Goal: Task Accomplishment & Management: Complete application form

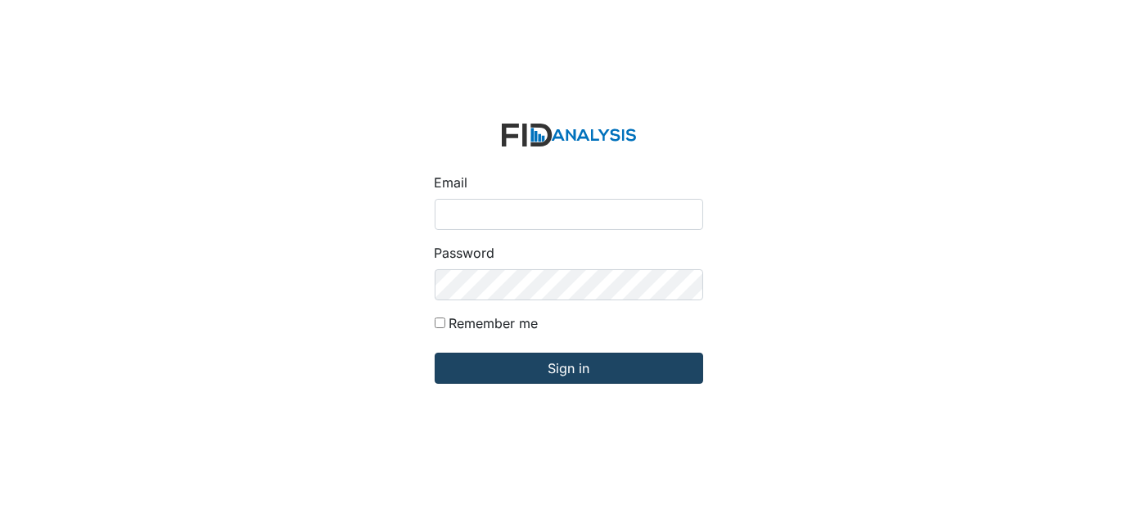
type input "[EMAIL_ADDRESS][DOMAIN_NAME]"
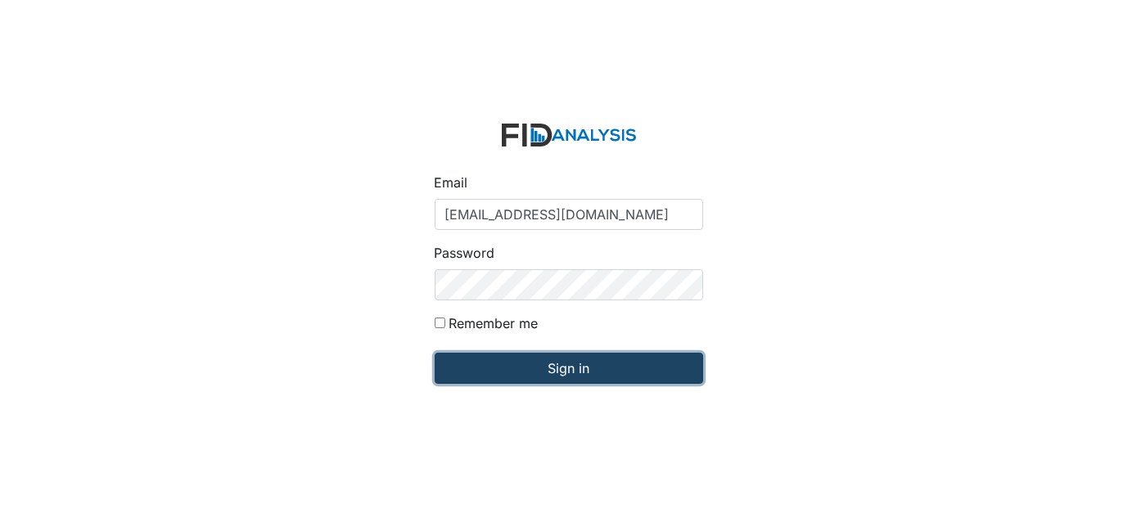
click at [518, 377] on input "Sign in" at bounding box center [569, 368] width 268 height 31
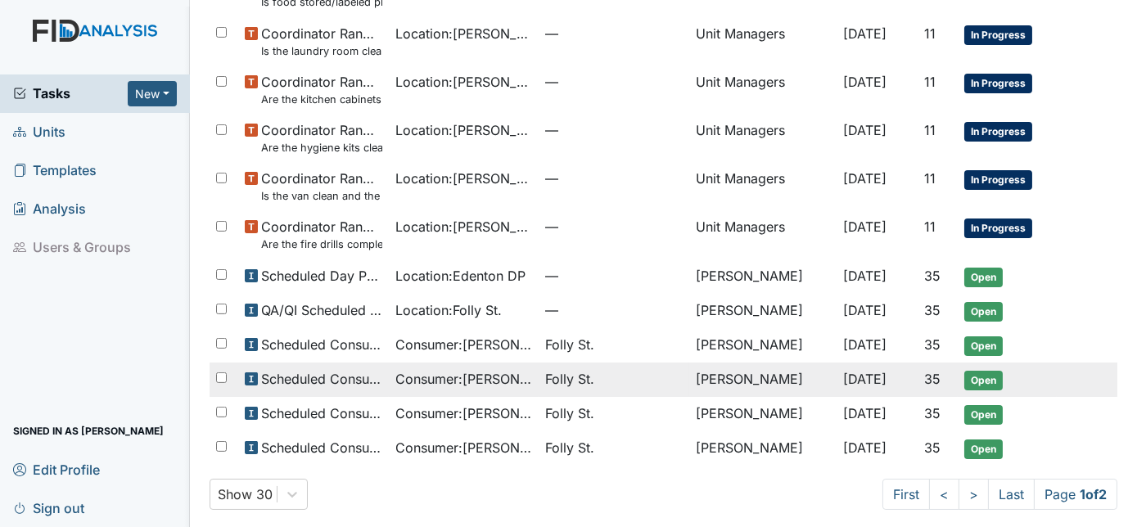
scroll to position [1044, 0]
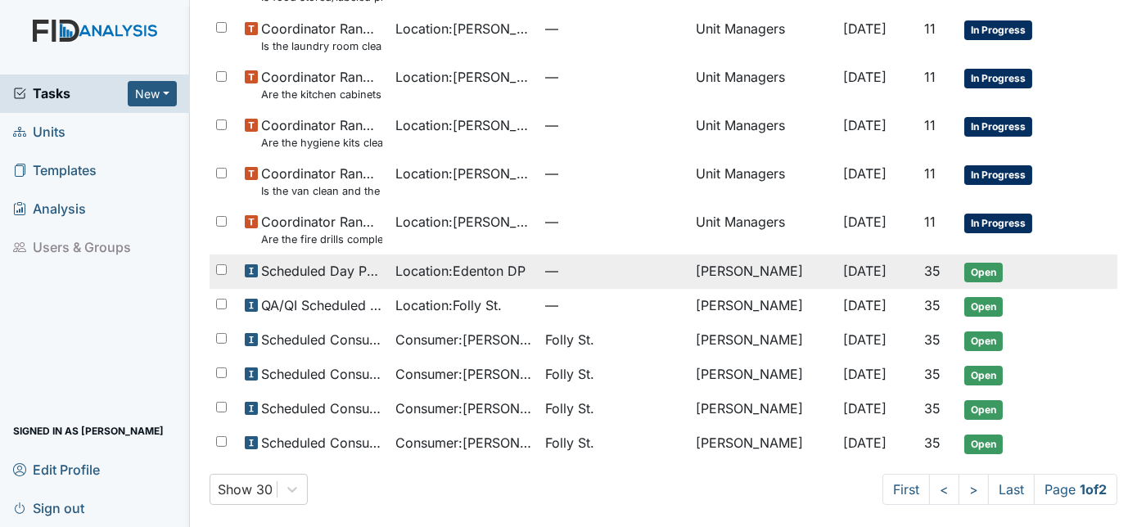
click at [442, 264] on span "Location : Edenton DP" at bounding box center [460, 271] width 130 height 20
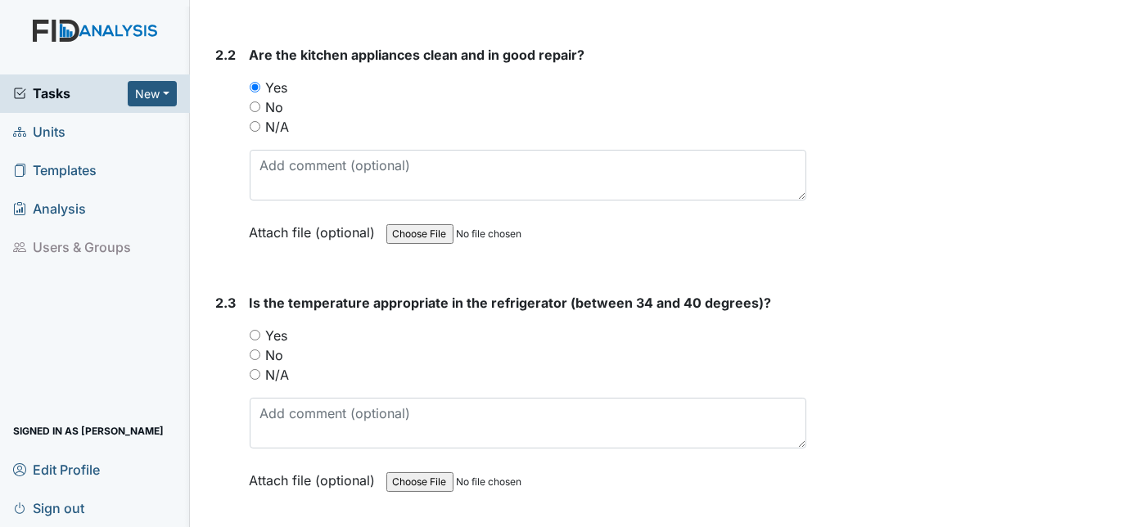
scroll to position [1785, 0]
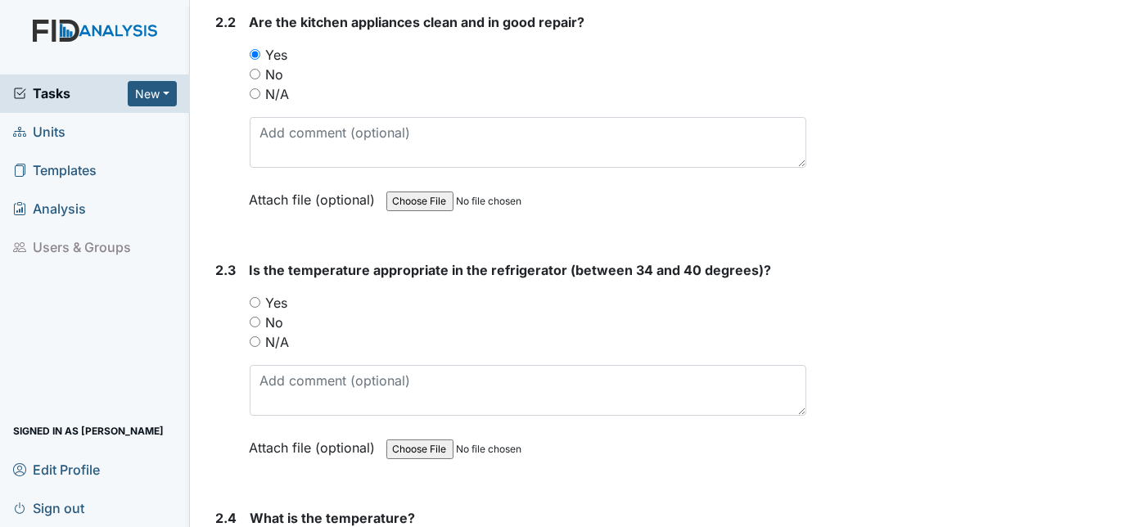
click at [250, 297] on input "Yes" at bounding box center [255, 302] width 11 height 11
radio input "true"
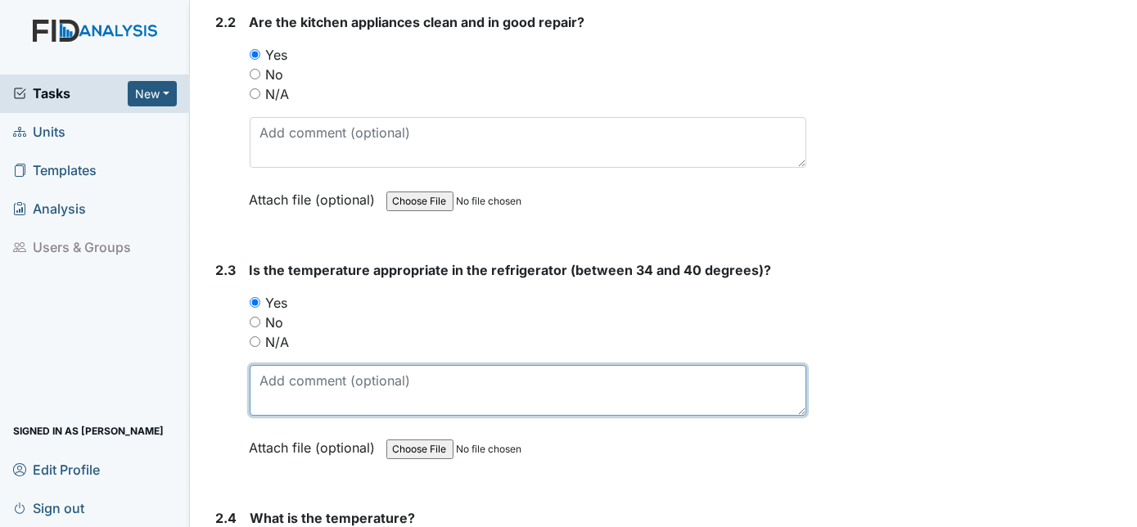
click at [273, 367] on textarea at bounding box center [528, 390] width 557 height 51
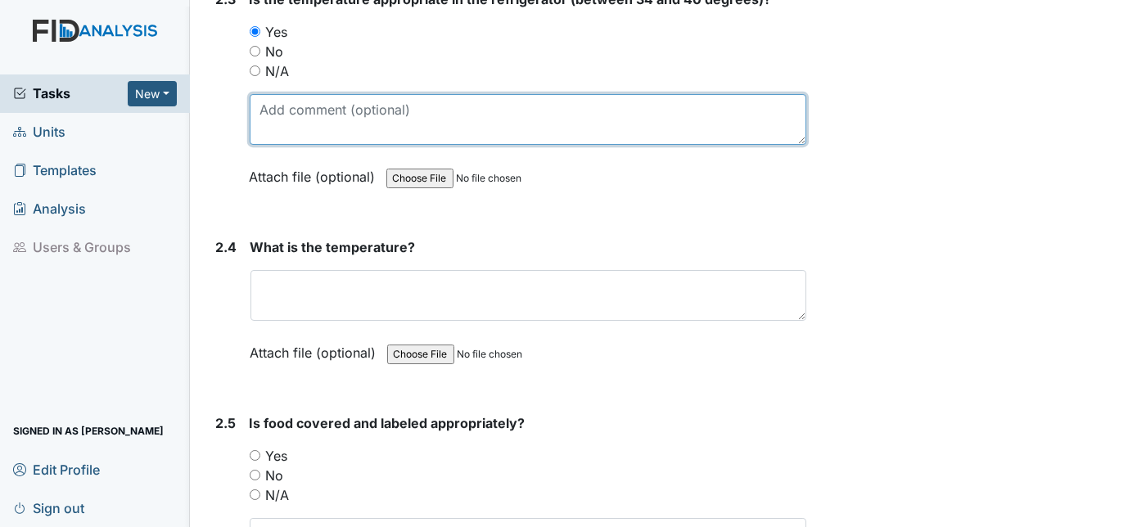
scroll to position [2232, 0]
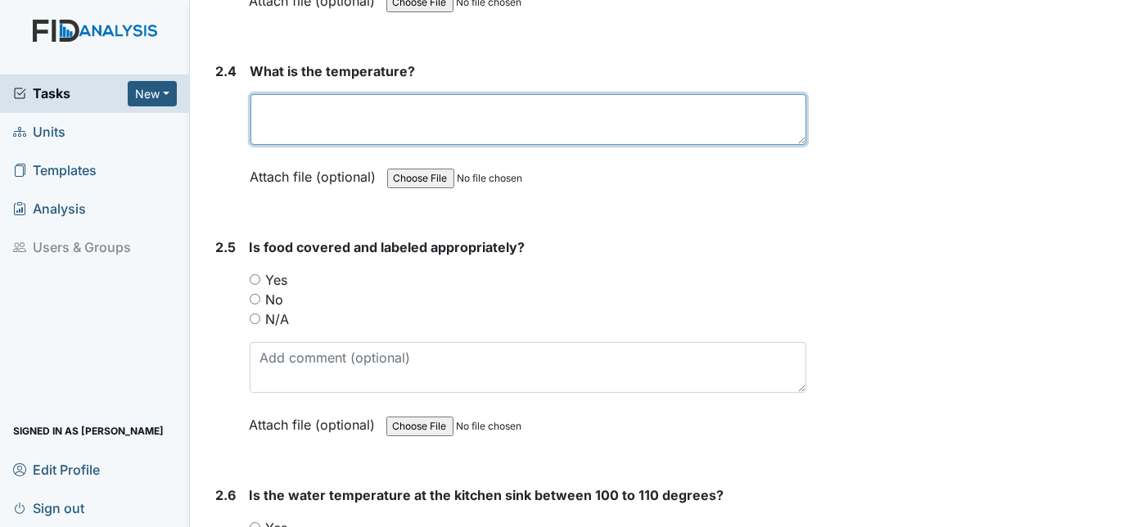
click at [305, 110] on textarea at bounding box center [528, 119] width 557 height 51
type textarea "40"
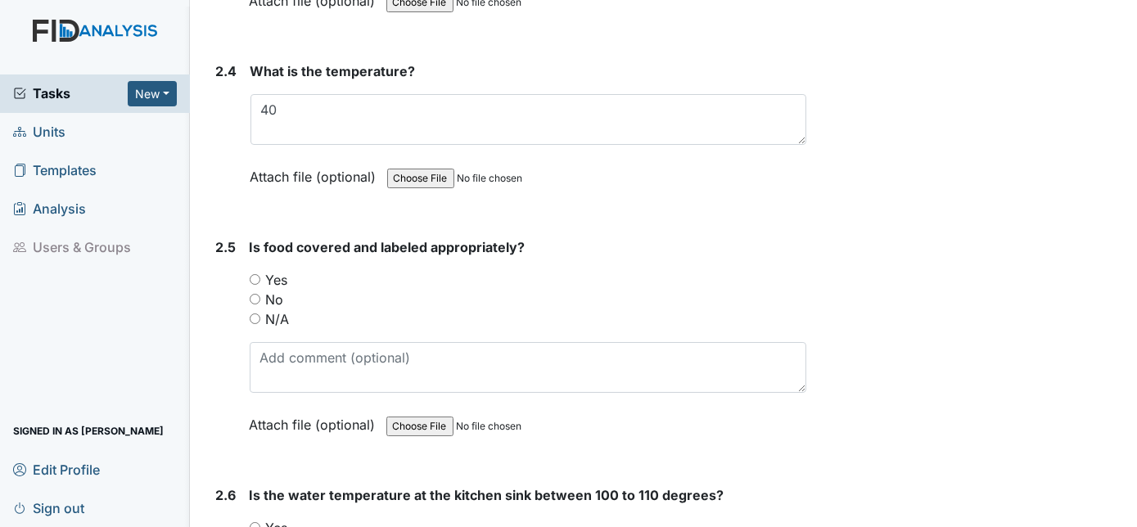
click at [253, 274] on input "Yes" at bounding box center [255, 279] width 11 height 11
radio input "true"
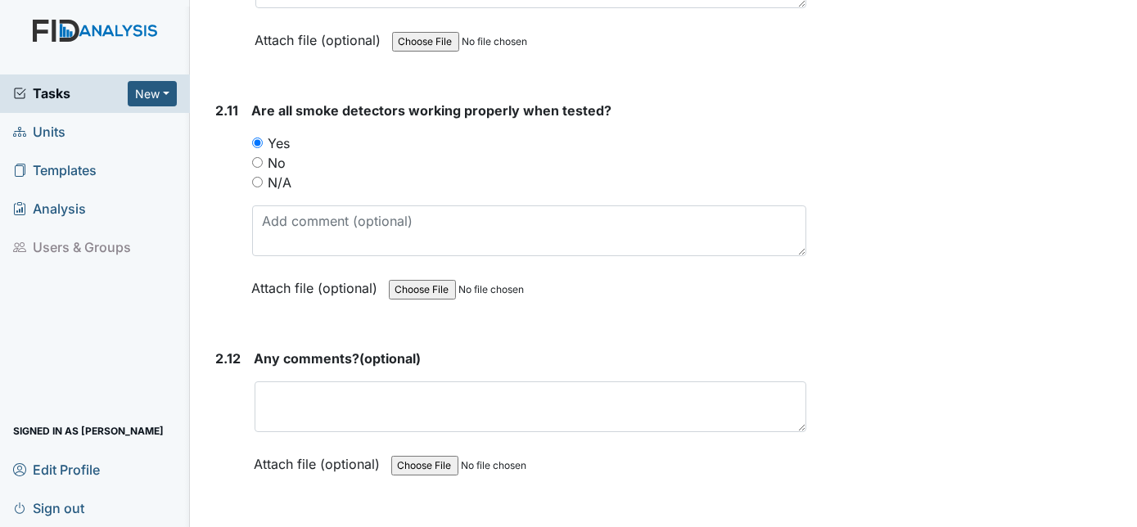
scroll to position [3731, 0]
click at [252, 178] on input "N/A" at bounding box center [257, 183] width 11 height 11
radio input "true"
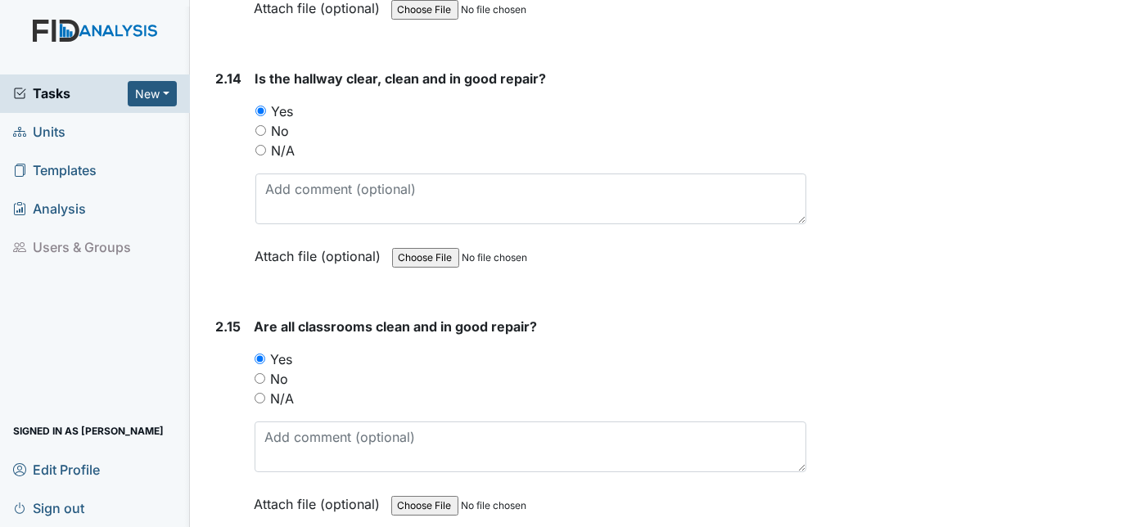
scroll to position [4427, 0]
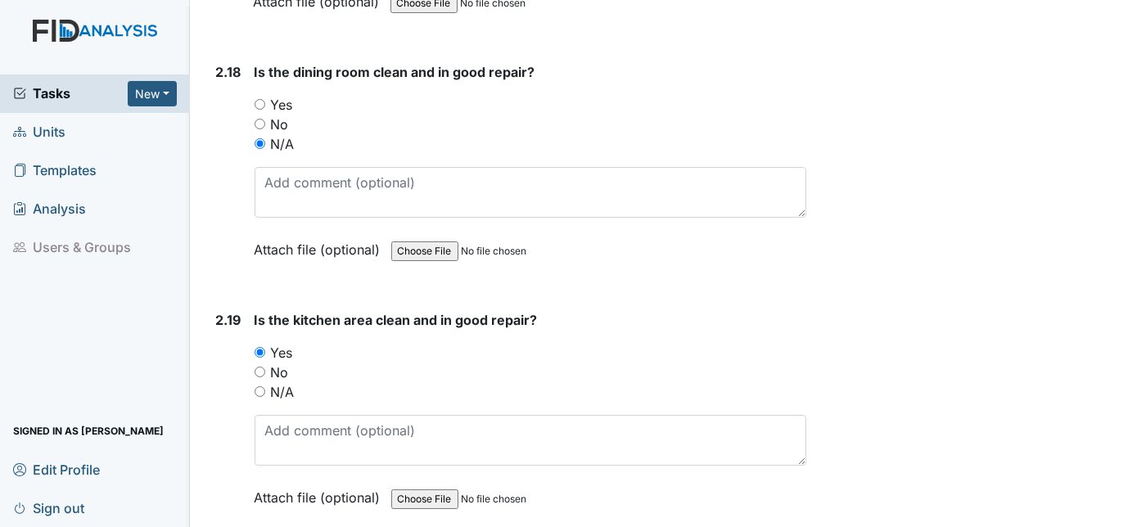
scroll to position [5462, 0]
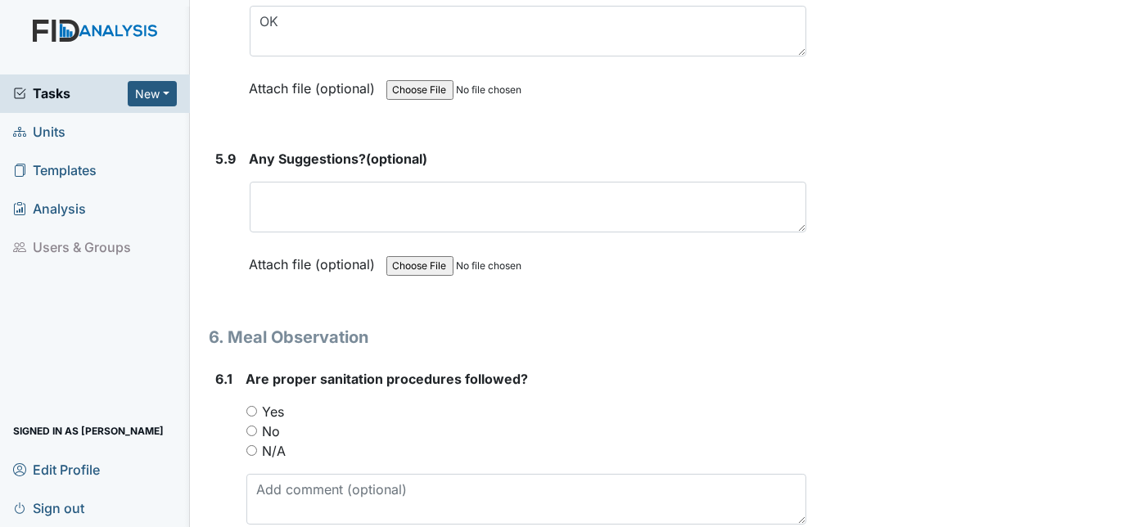
scroll to position [10290, 0]
click at [250, 405] on input "Yes" at bounding box center [251, 410] width 11 height 11
radio input "true"
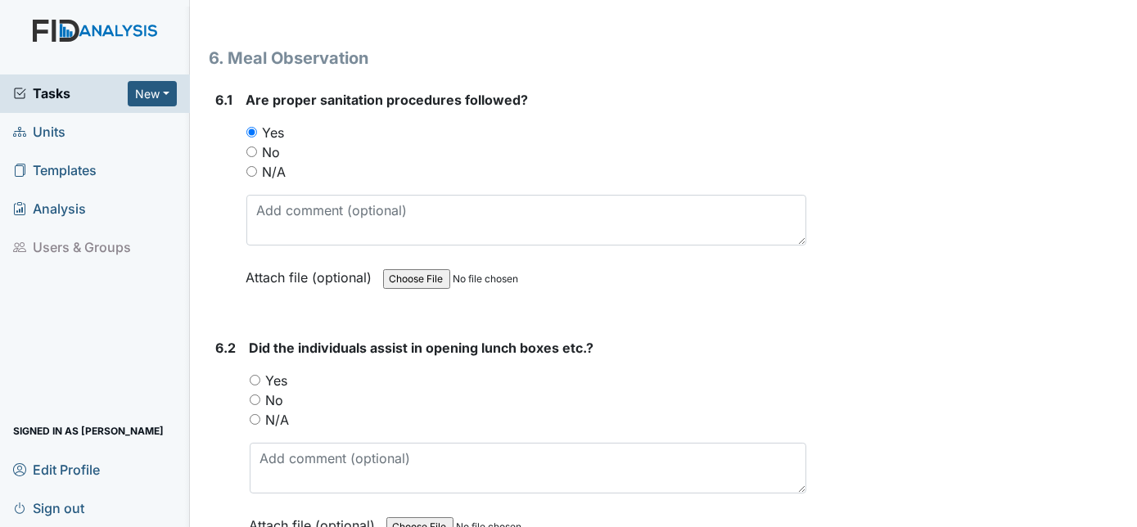
scroll to position [10569, 0]
click at [251, 374] on input "Yes" at bounding box center [255, 379] width 11 height 11
radio input "true"
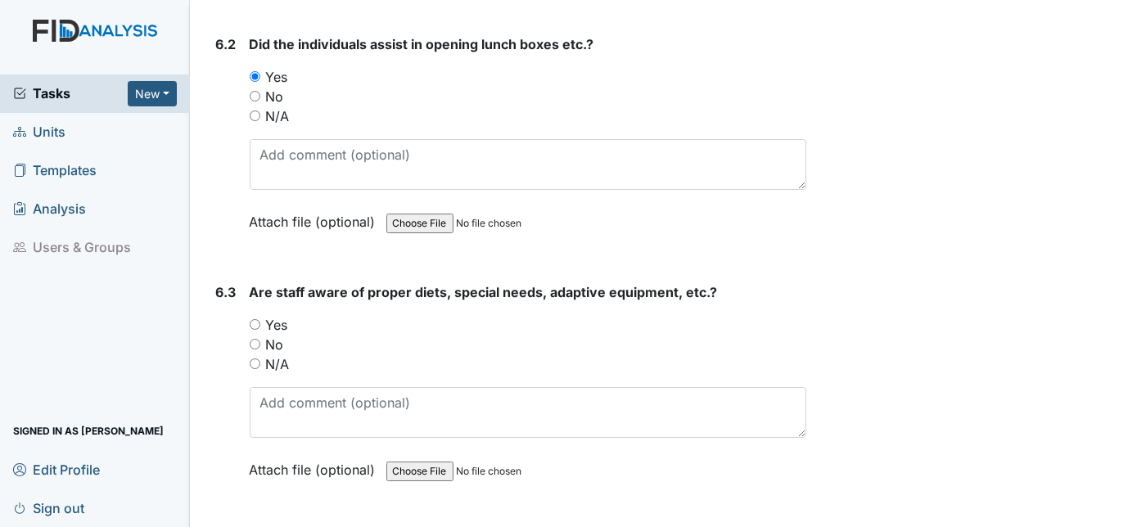
scroll to position [10877, 0]
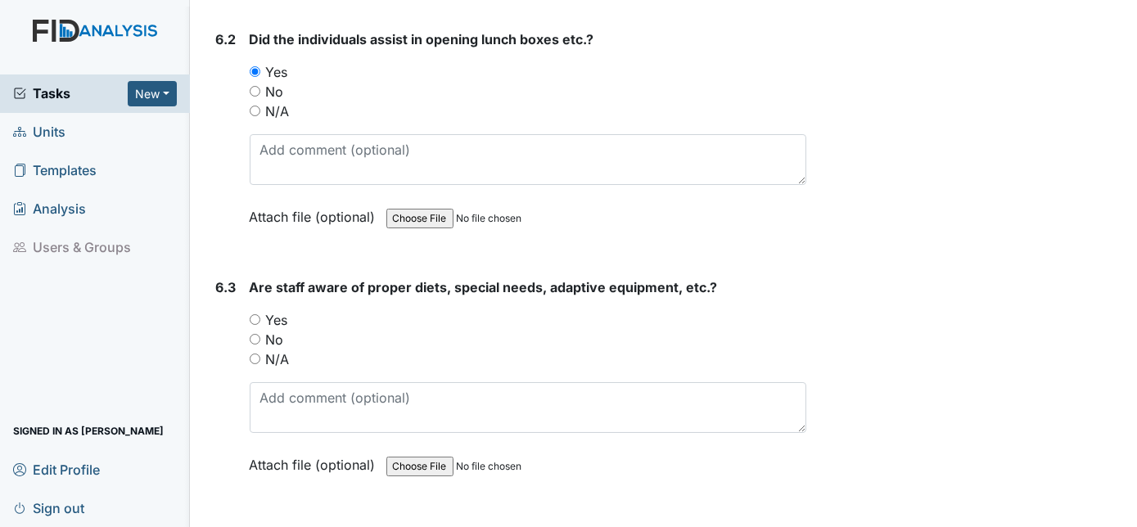
click at [255, 314] on input "Yes" at bounding box center [255, 319] width 11 height 11
radio input "true"
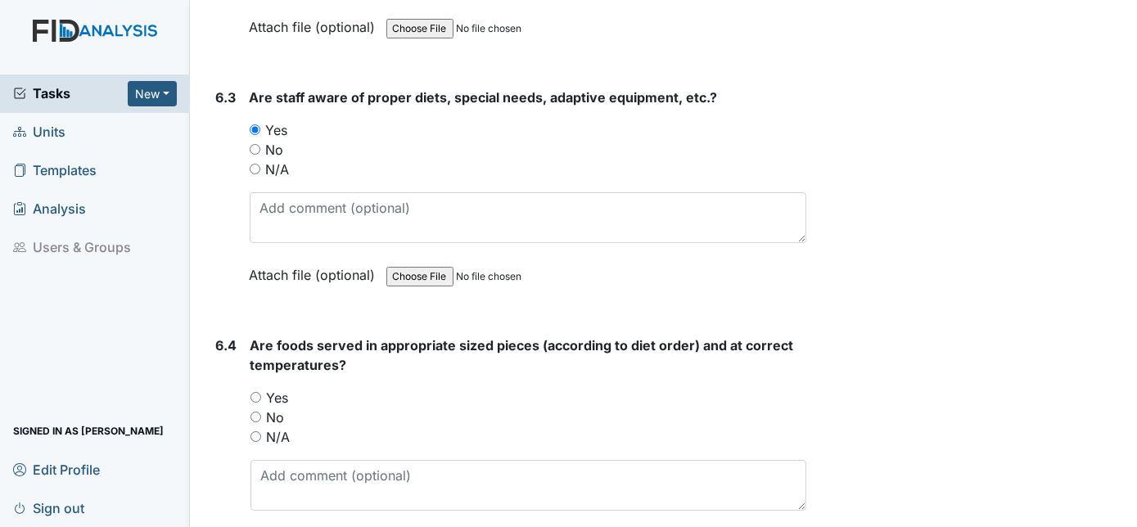
scroll to position [11079, 0]
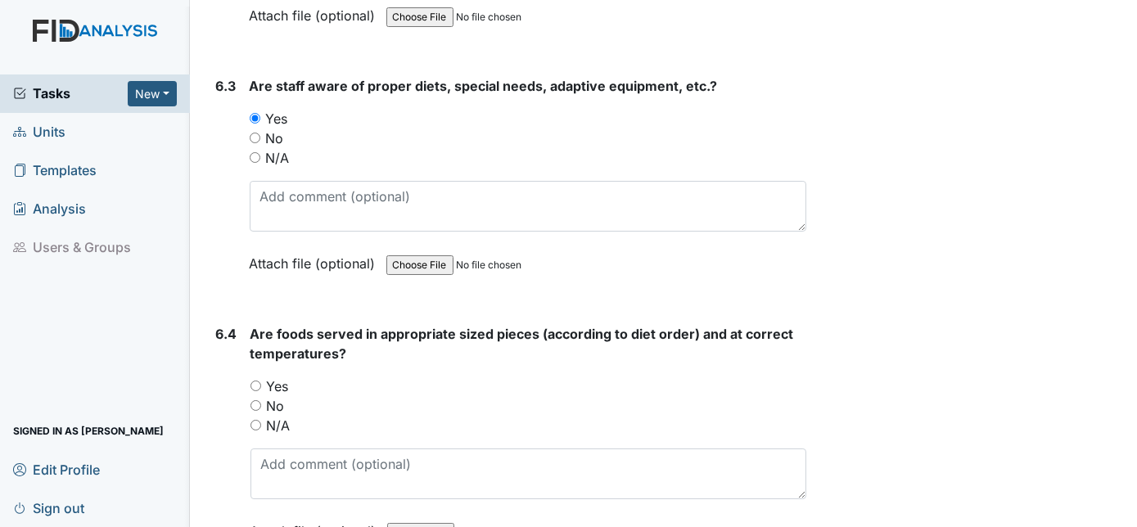
click at [255, 381] on input "Yes" at bounding box center [255, 386] width 11 height 11
radio input "true"
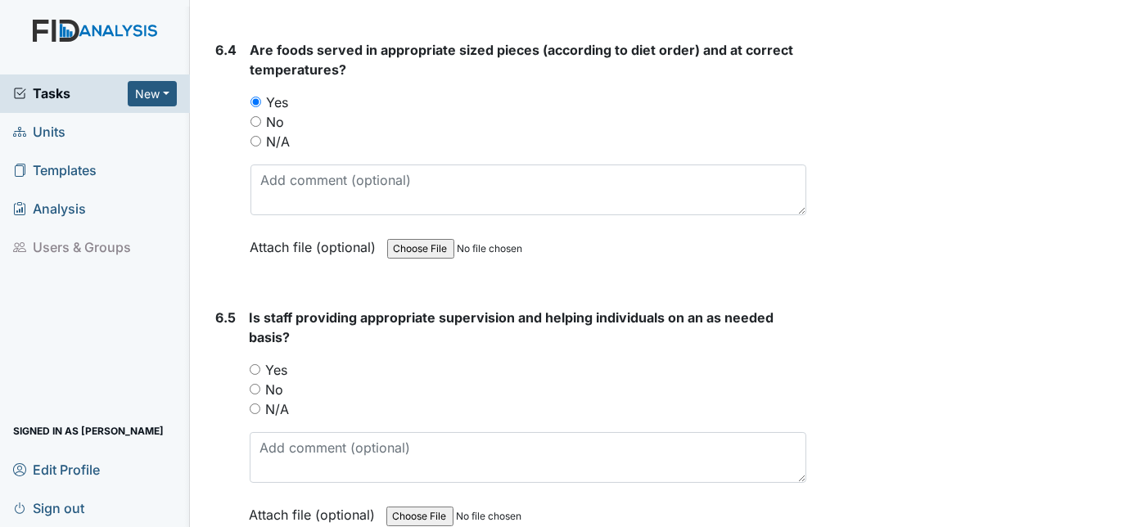
scroll to position [11371, 0]
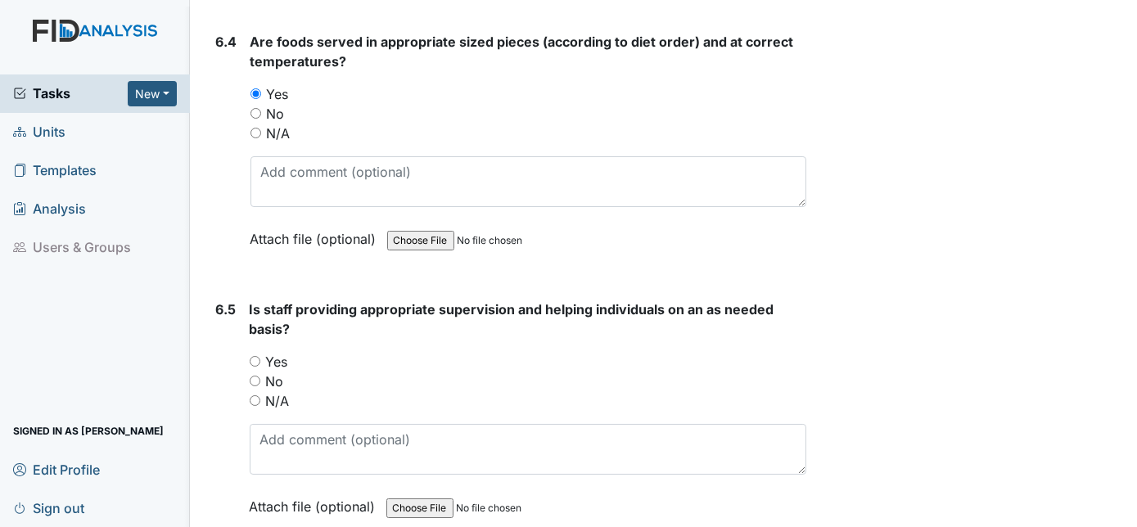
click at [250, 356] on input "Yes" at bounding box center [255, 361] width 11 height 11
radio input "true"
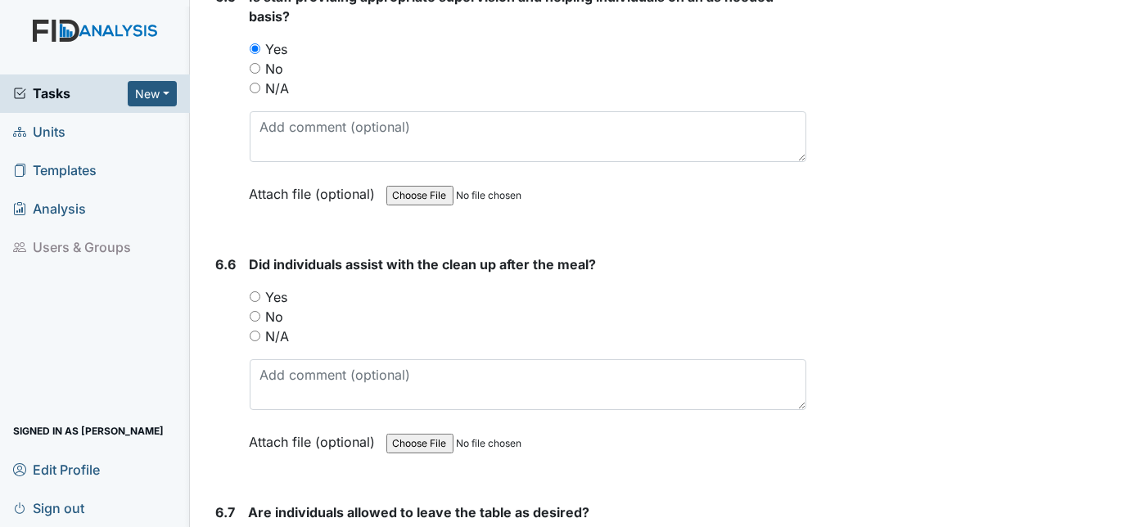
scroll to position [11687, 0]
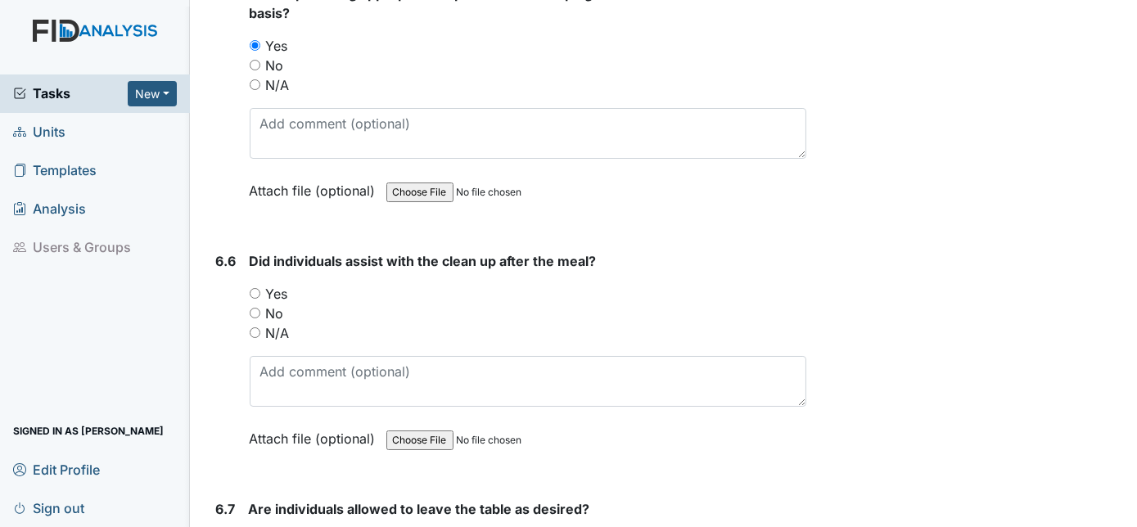
click at [255, 288] on input "Yes" at bounding box center [255, 293] width 11 height 11
radio input "true"
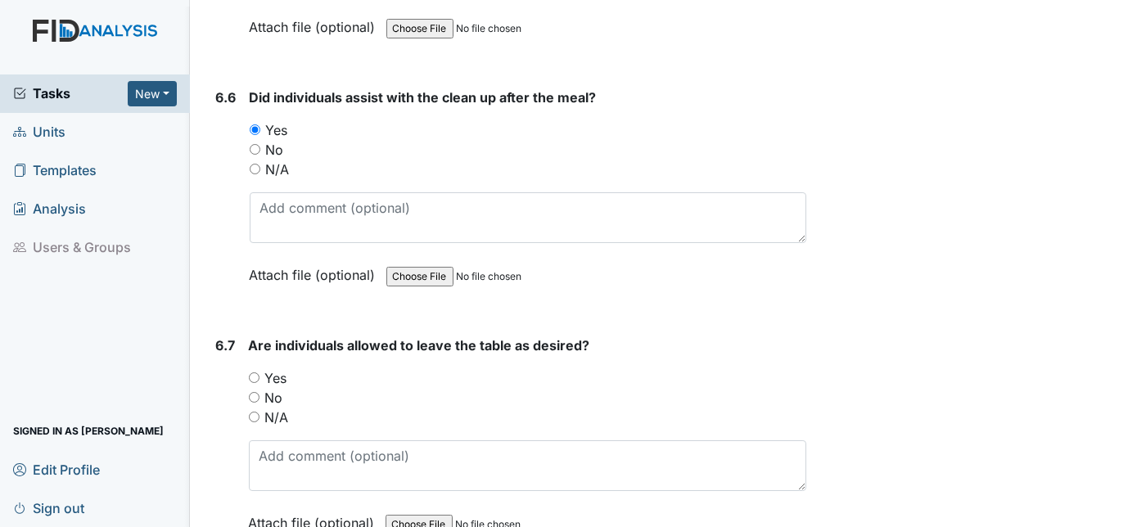
scroll to position [11859, 0]
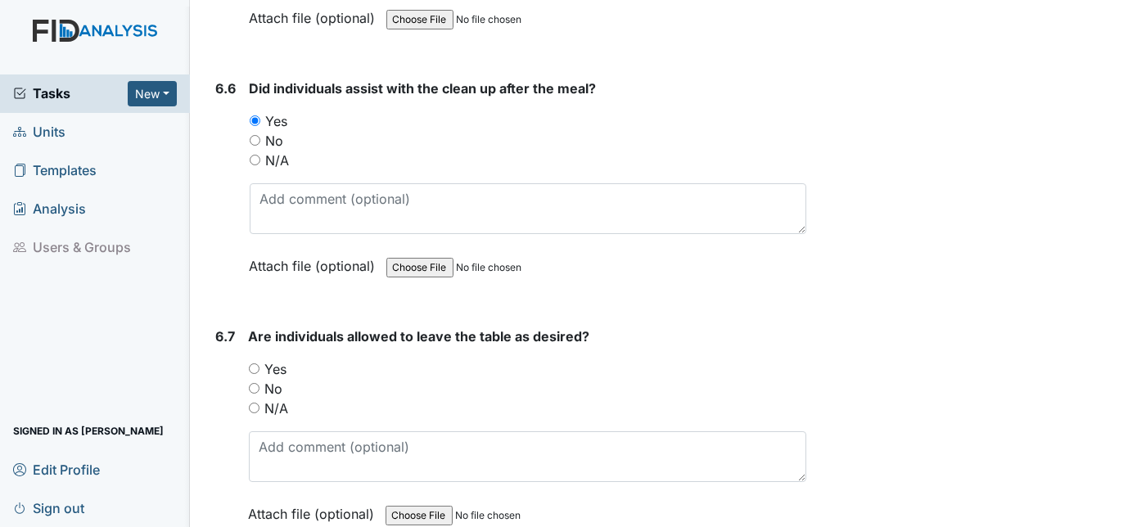
click at [250, 363] on input "Yes" at bounding box center [254, 368] width 11 height 11
radio input "true"
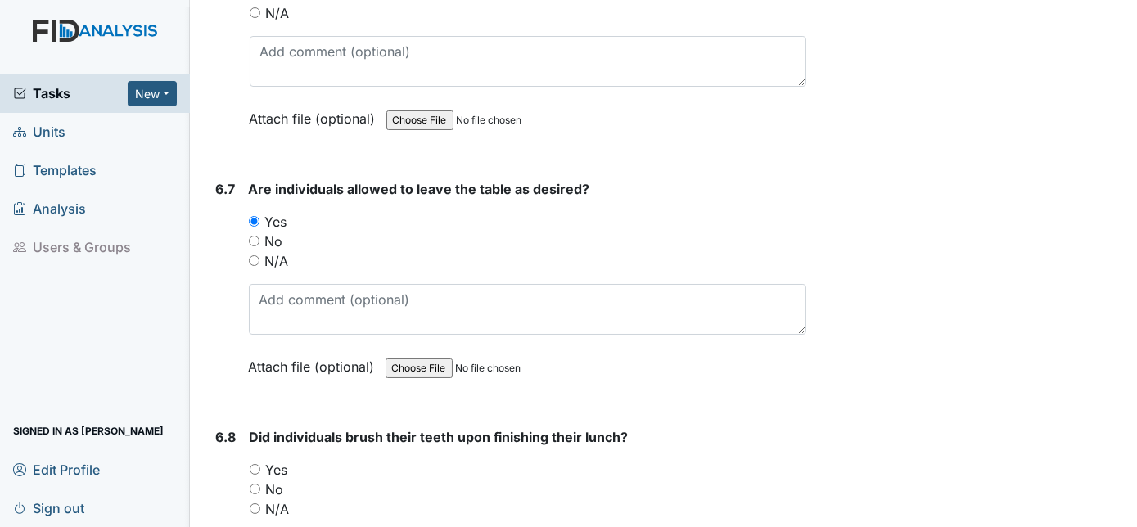
scroll to position [12008, 0]
click at [258, 463] on input "Yes" at bounding box center [255, 468] width 11 height 11
radio input "true"
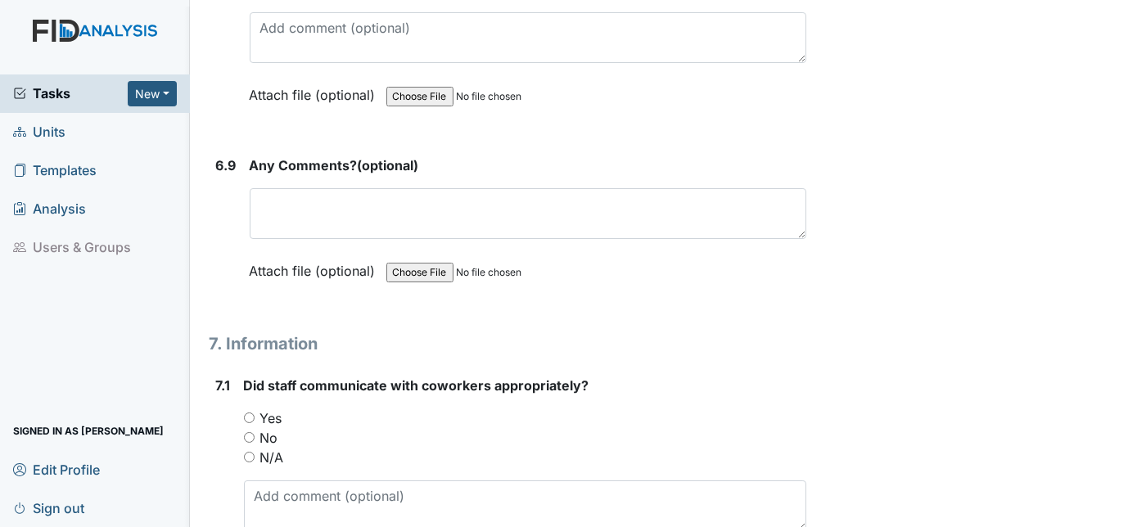
scroll to position [12529, 0]
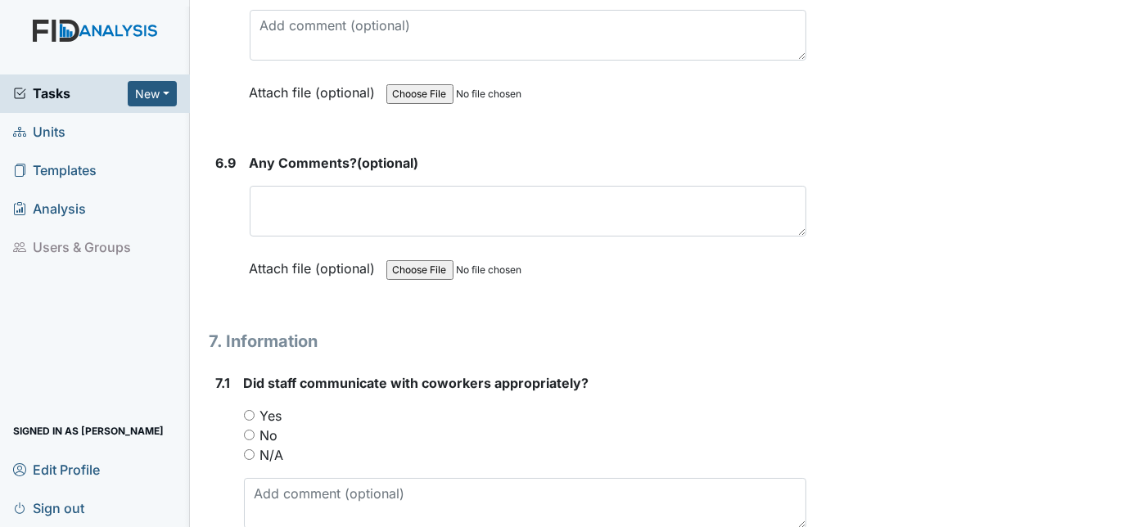
click at [246, 410] on input "Yes" at bounding box center [249, 415] width 11 height 11
radio input "true"
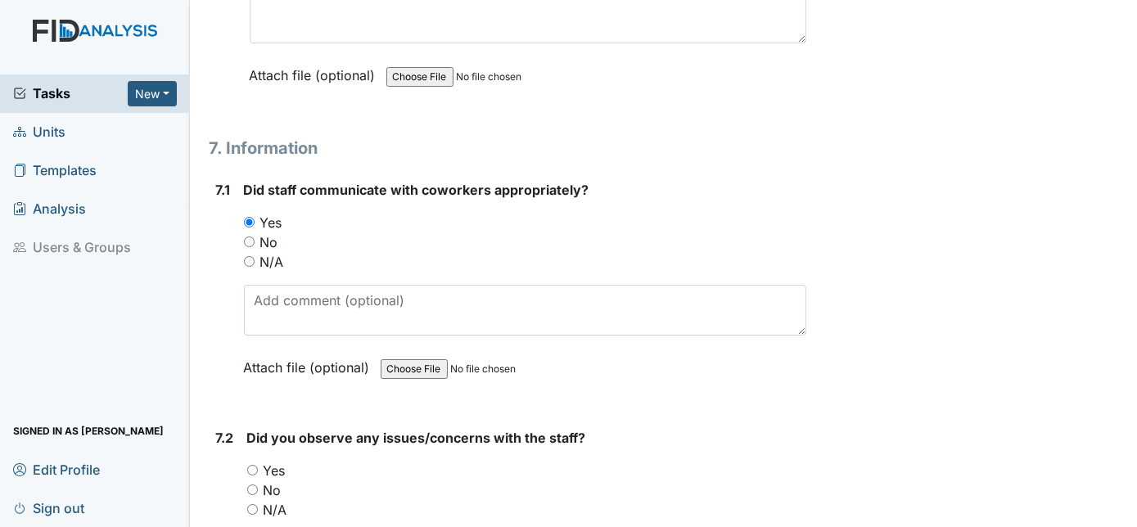
scroll to position [12752, 0]
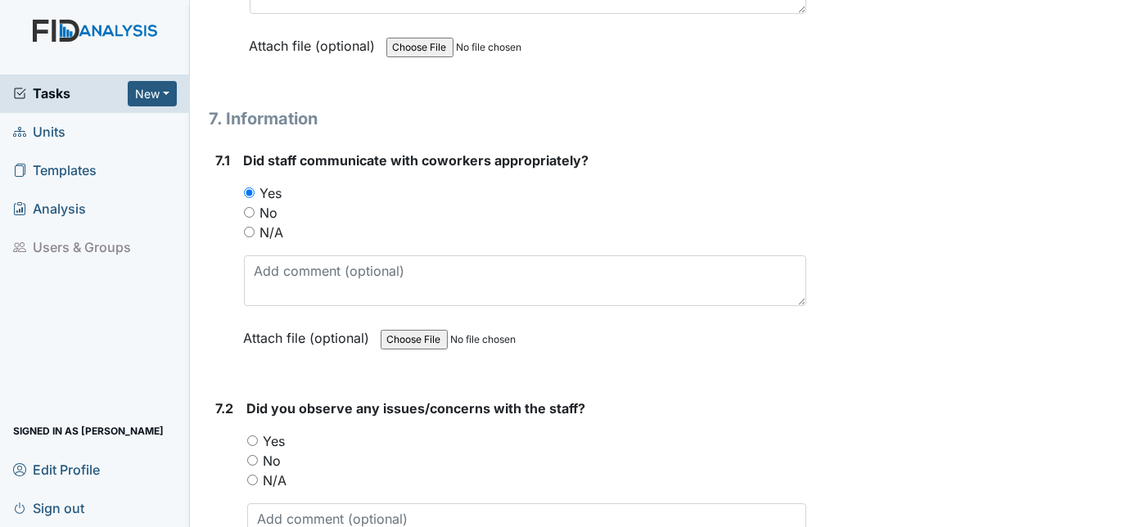
click at [250, 455] on input "No" at bounding box center [252, 460] width 11 height 11
radio input "true"
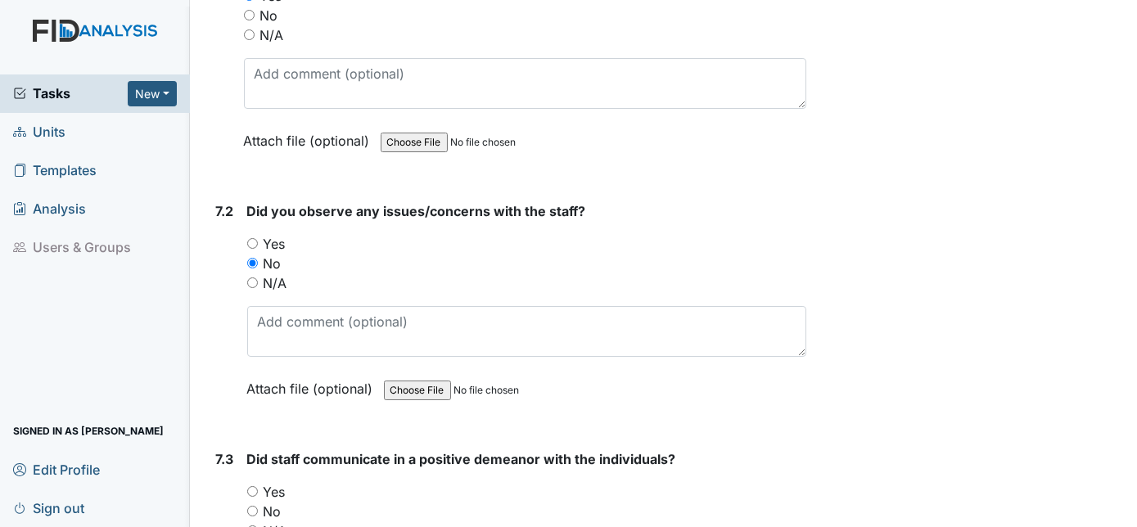
scroll to position [12975, 0]
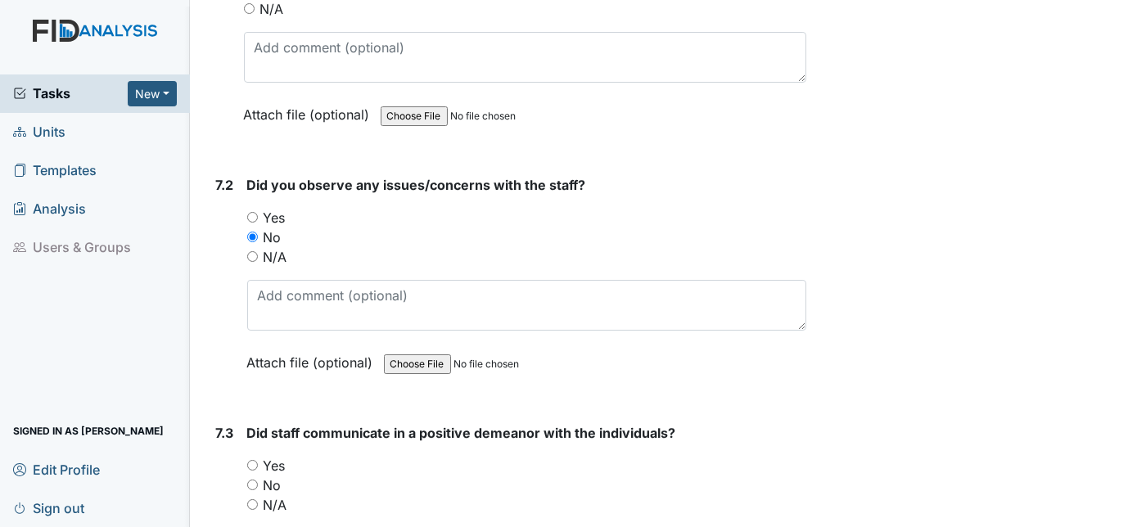
click at [250, 460] on input "Yes" at bounding box center [252, 465] width 11 height 11
radio input "true"
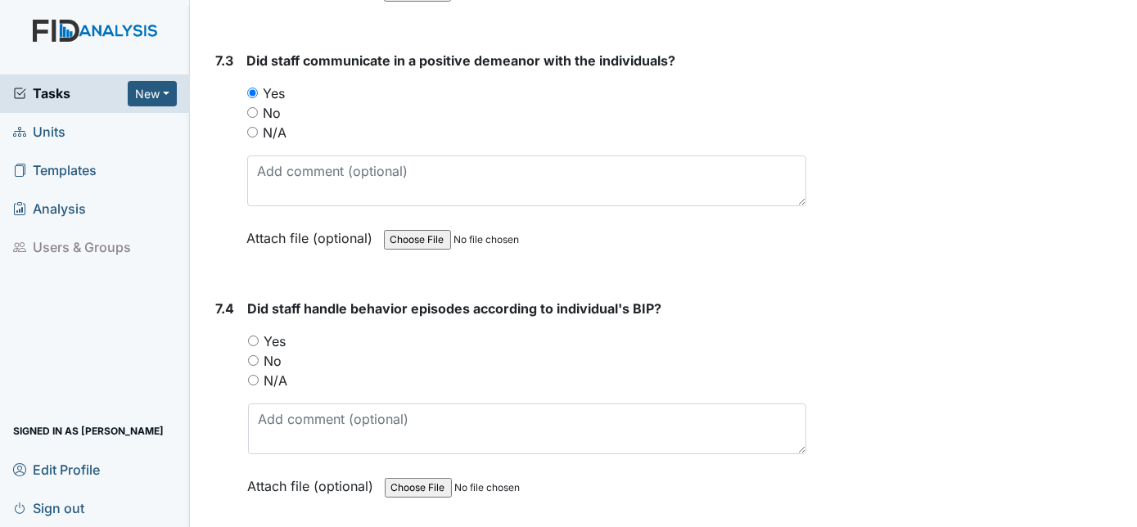
scroll to position [13273, 0]
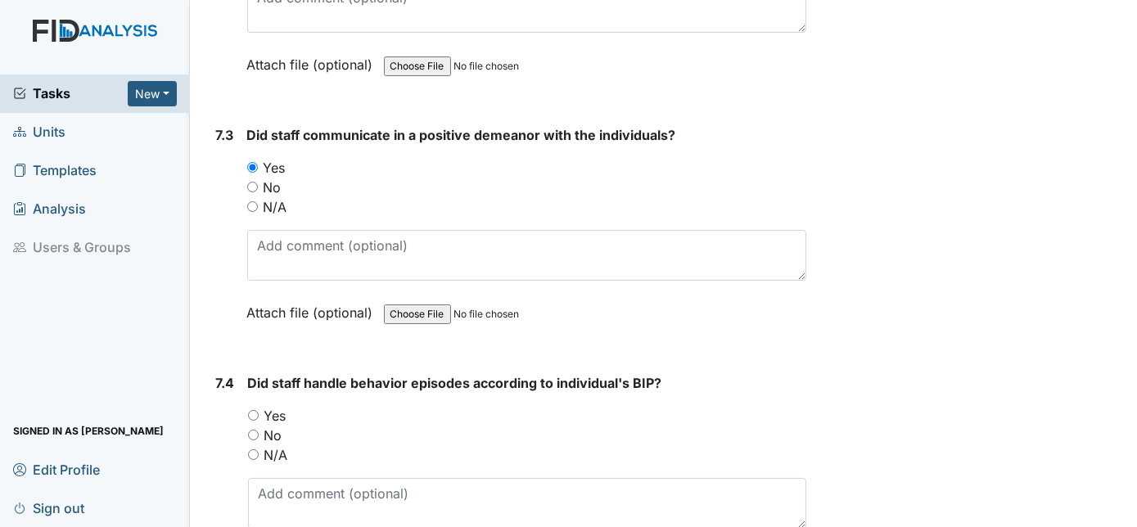
click at [253, 449] on input "N/A" at bounding box center [253, 454] width 11 height 11
radio input "true"
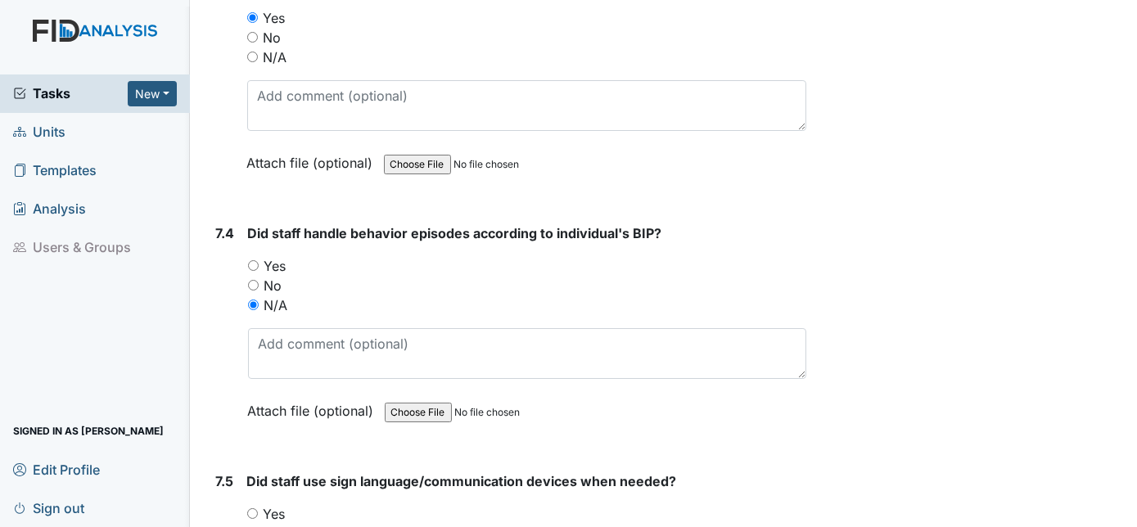
scroll to position [13422, 0]
click at [249, 509] on input "Yes" at bounding box center [252, 514] width 11 height 11
radio input "true"
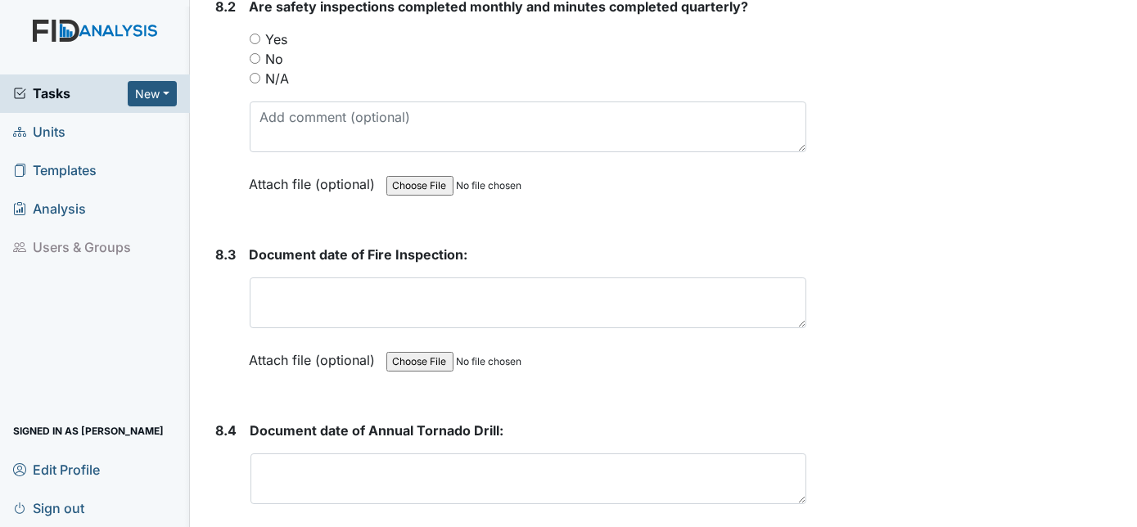
scroll to position [14762, 0]
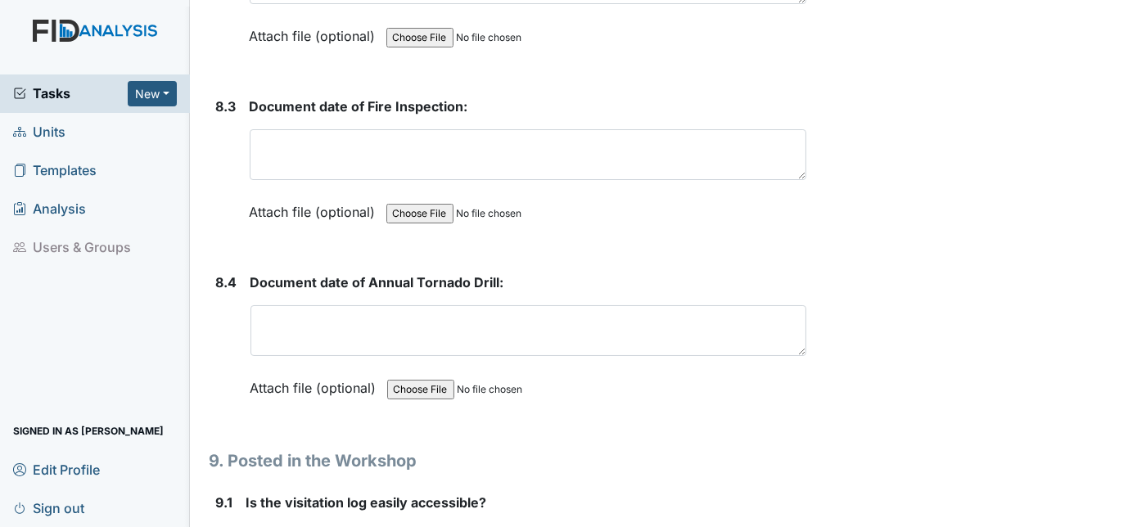
click at [251, 526] on input "Yes" at bounding box center [251, 535] width 11 height 11
radio input "true"
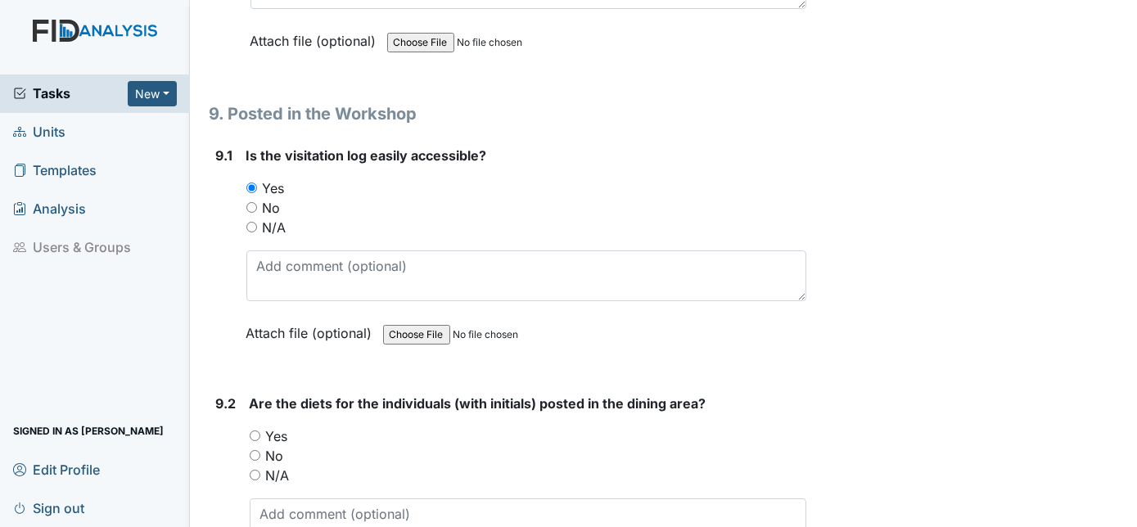
scroll to position [15135, 0]
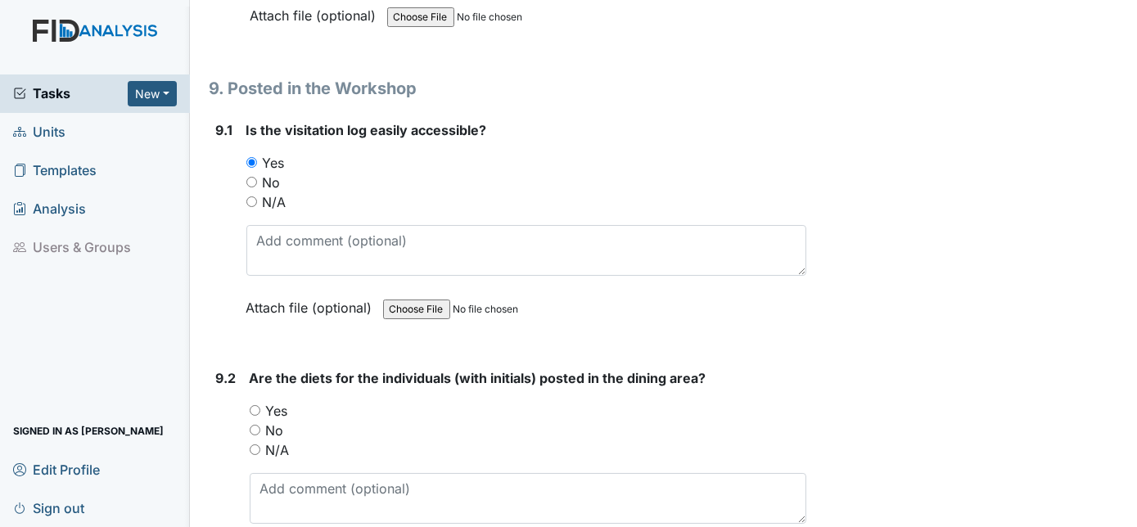
click at [253, 405] on input "Yes" at bounding box center [255, 410] width 11 height 11
radio input "true"
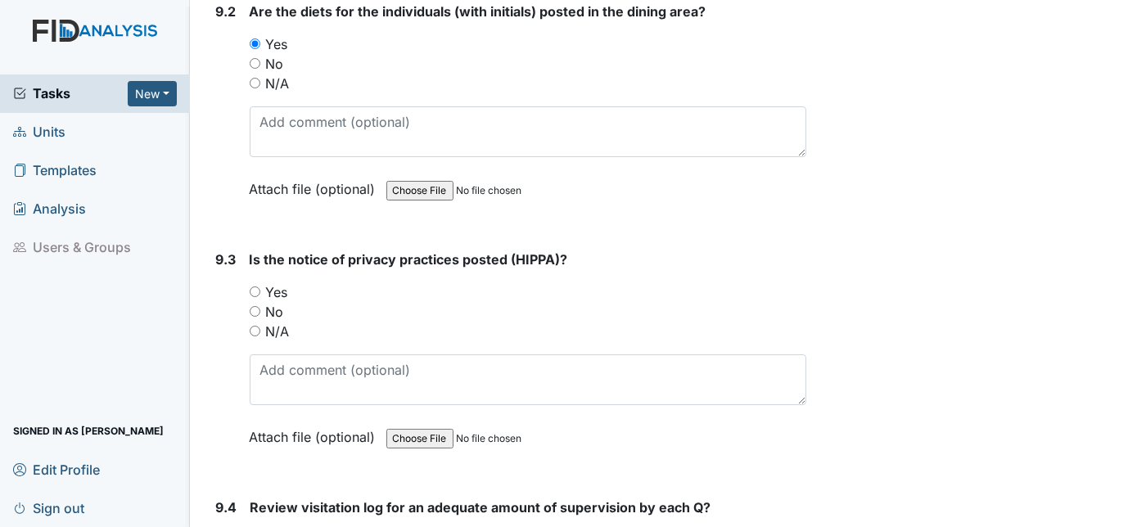
scroll to position [15655, 0]
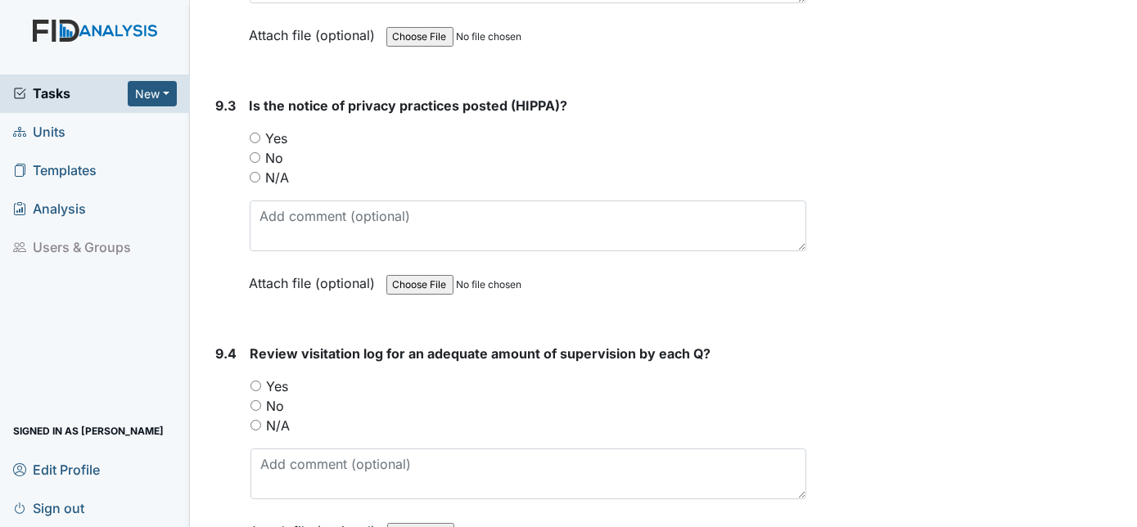
click at [255, 420] on input "N/A" at bounding box center [255, 425] width 11 height 11
radio input "true"
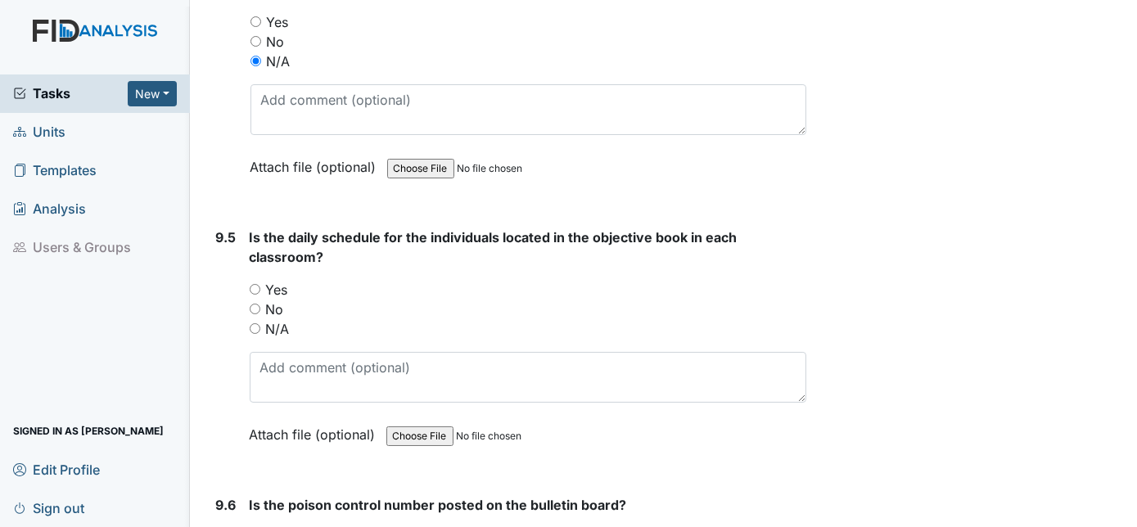
scroll to position [16028, 0]
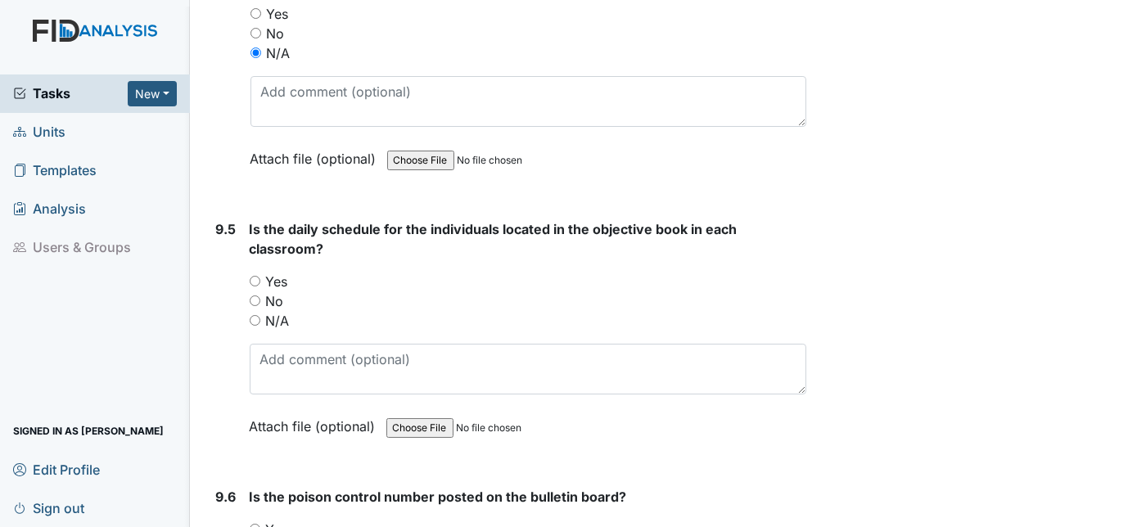
click at [250, 524] on input "Yes" at bounding box center [255, 529] width 11 height 11
radio input "true"
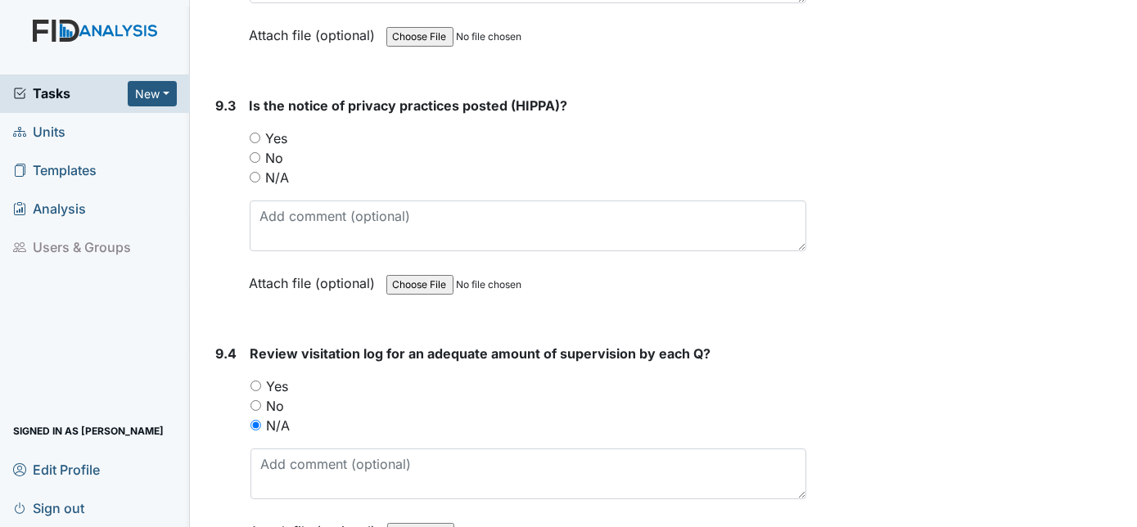
scroll to position [15358, 0]
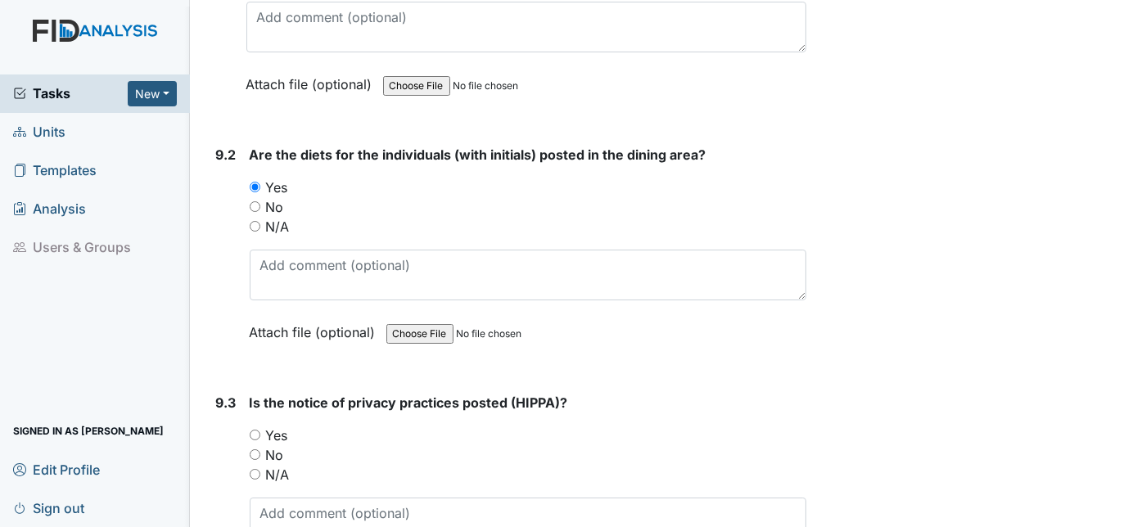
click at [256, 430] on input "Yes" at bounding box center [255, 435] width 11 height 11
radio input "true"
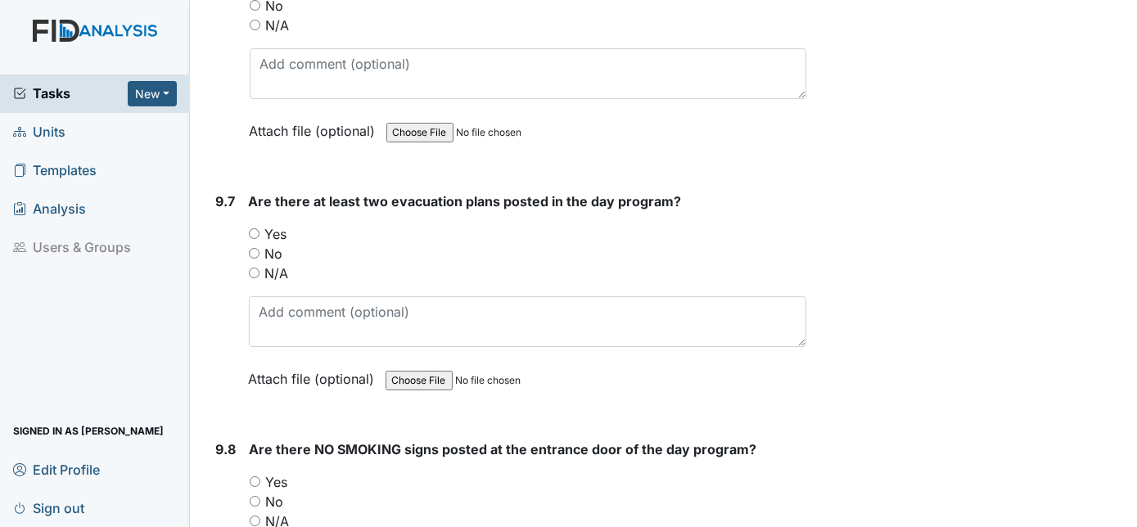
scroll to position [16548, 0]
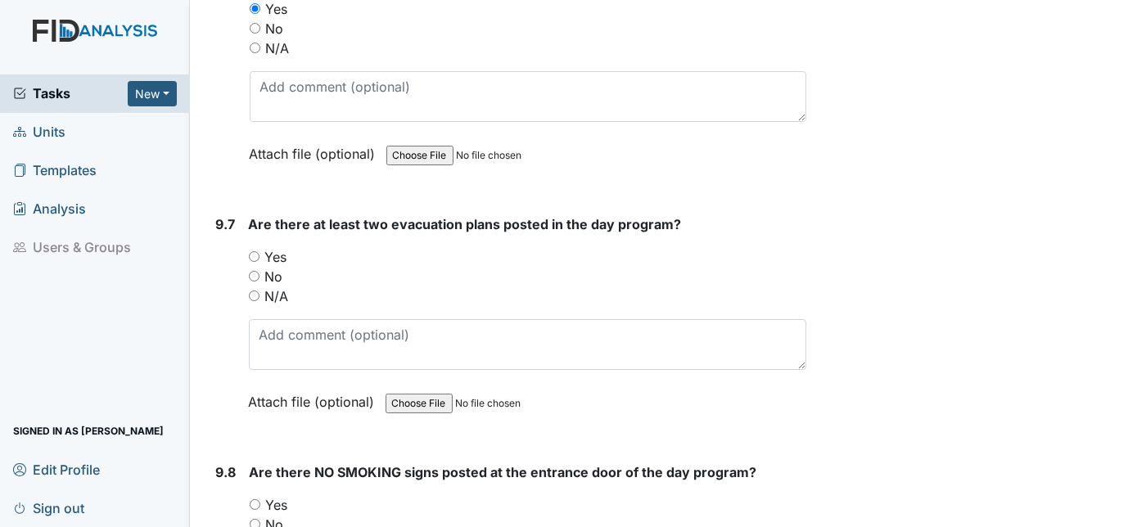
click at [250, 499] on input "Yes" at bounding box center [255, 504] width 11 height 11
radio input "true"
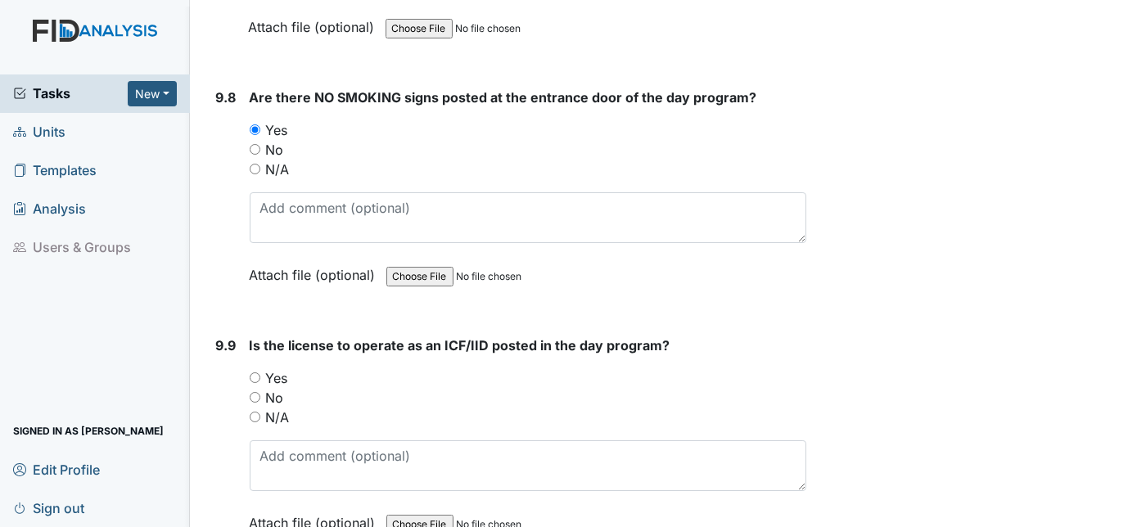
scroll to position [16924, 0]
click at [259, 372] on input "Yes" at bounding box center [255, 377] width 11 height 11
radio input "true"
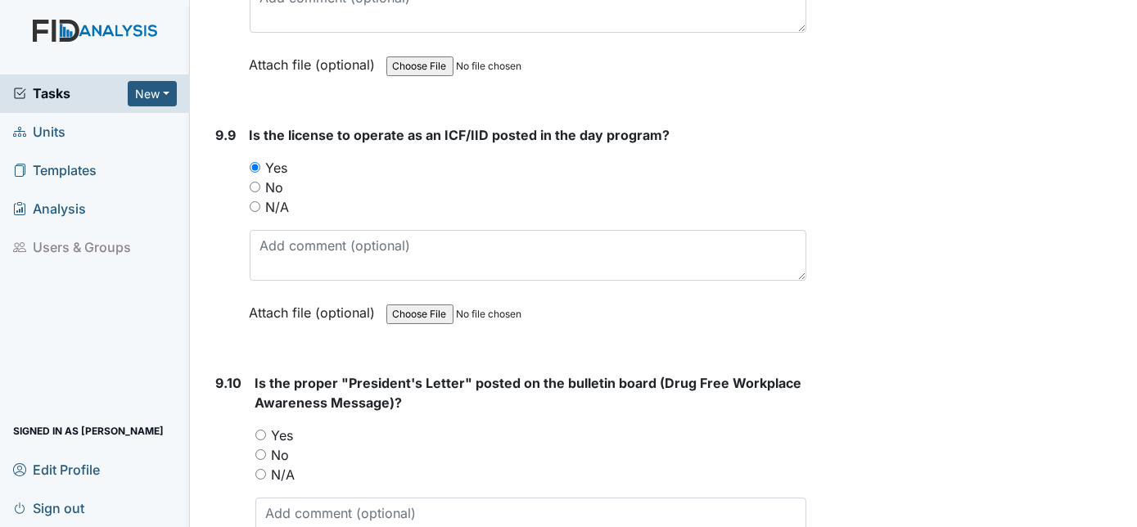
scroll to position [17136, 0]
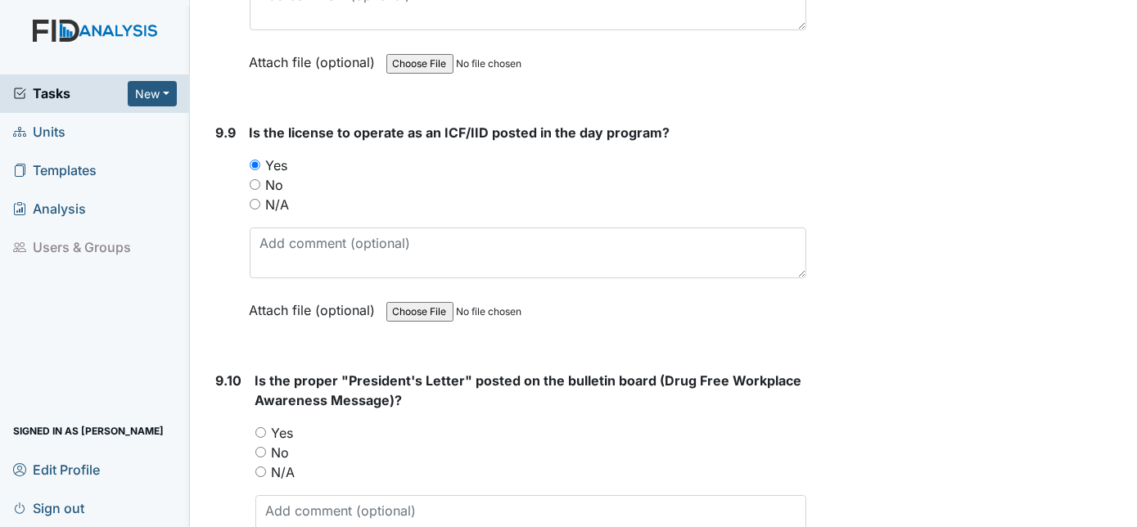
click at [260, 427] on input "Yes" at bounding box center [260, 432] width 11 height 11
radio input "true"
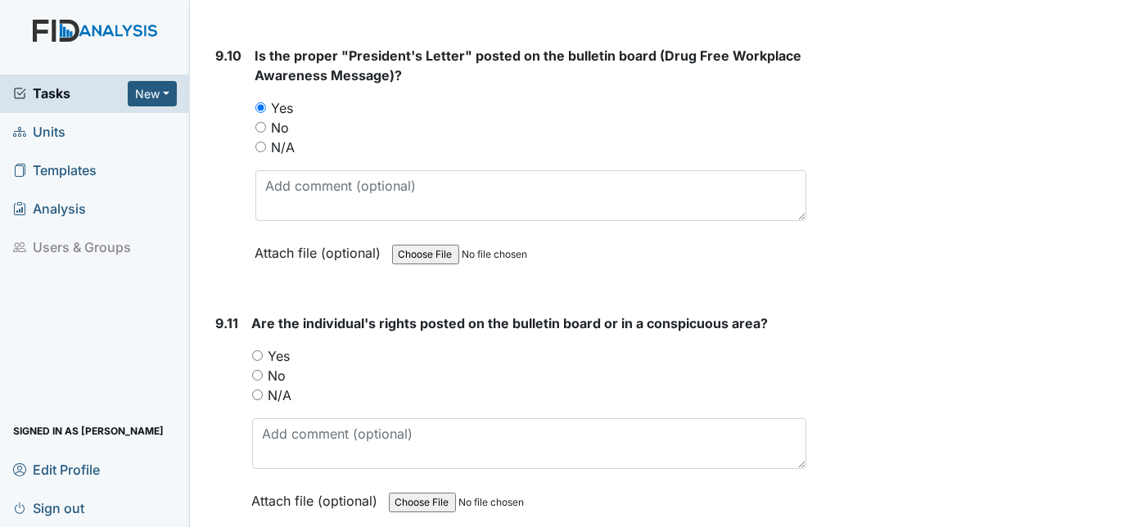
scroll to position [17460, 0]
click at [259, 351] on input "Yes" at bounding box center [257, 356] width 11 height 11
radio input "true"
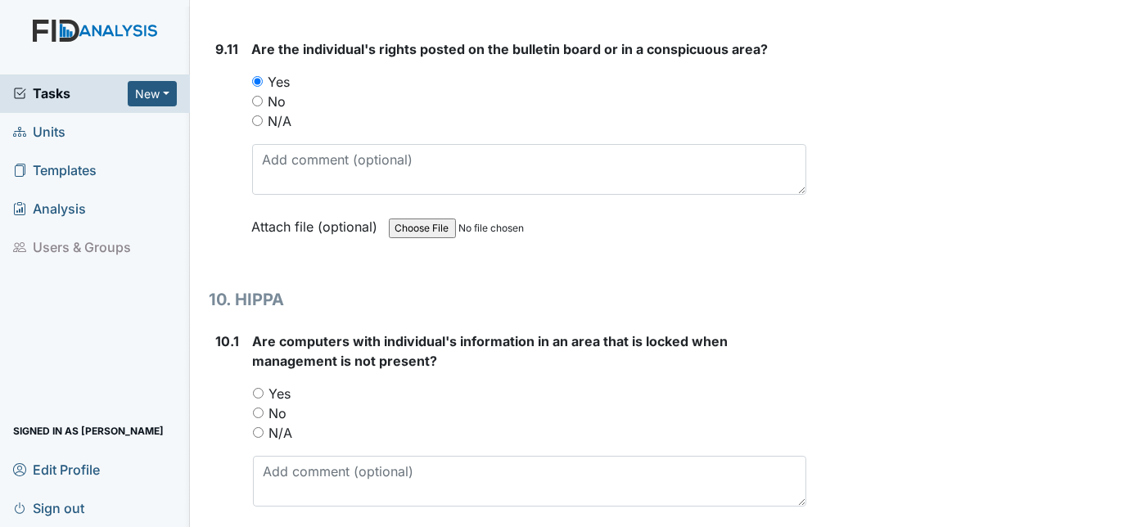
scroll to position [17734, 0]
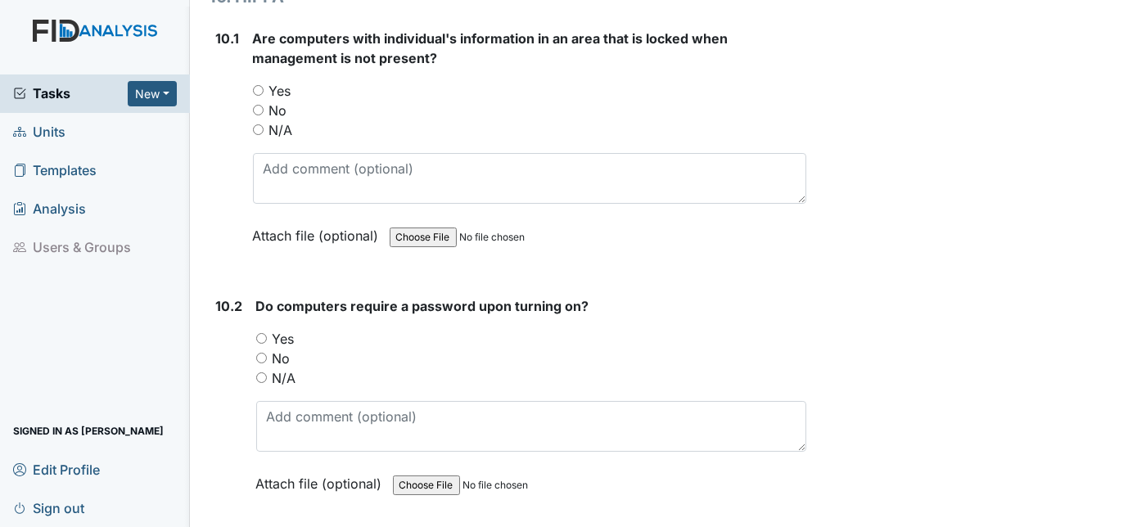
scroll to position [18107, 0]
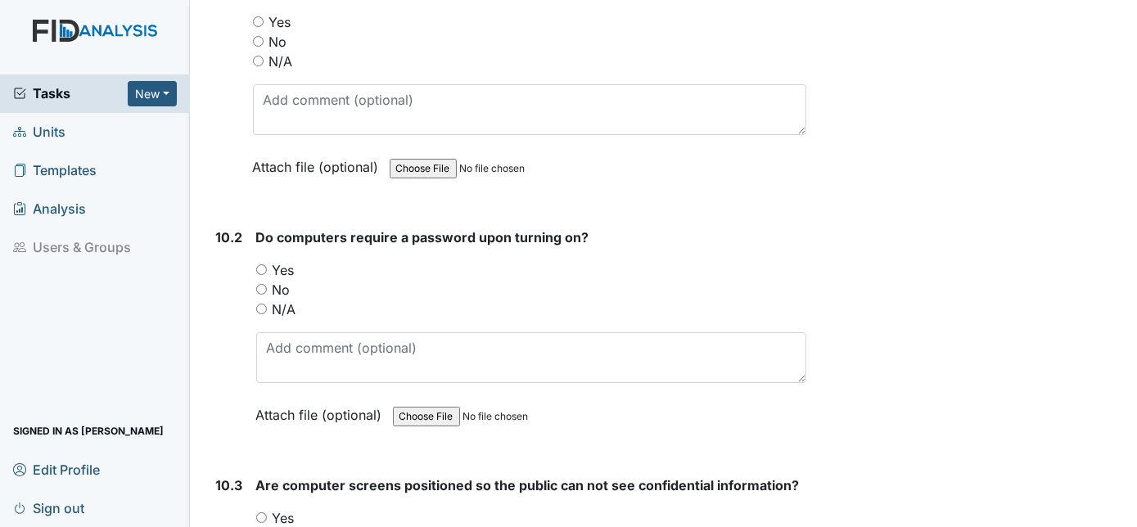
click at [264, 264] on input "Yes" at bounding box center [261, 269] width 11 height 11
radio input "true"
click at [259, 512] on input "Yes" at bounding box center [261, 517] width 11 height 11
radio input "true"
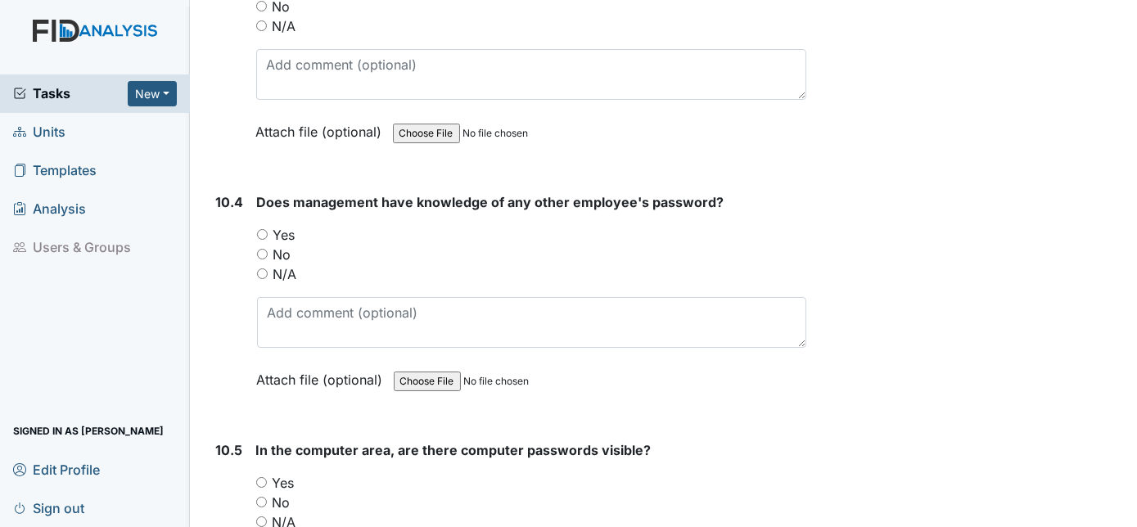
scroll to position [18702, 0]
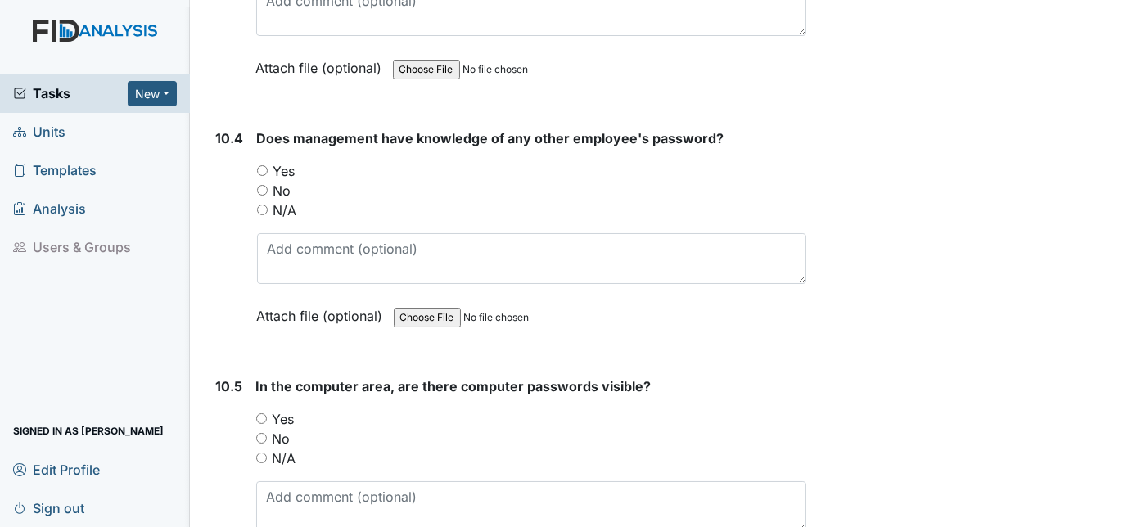
click at [264, 185] on input "No" at bounding box center [262, 190] width 11 height 11
radio input "true"
click at [256, 433] on input "No" at bounding box center [261, 438] width 11 height 11
radio input "true"
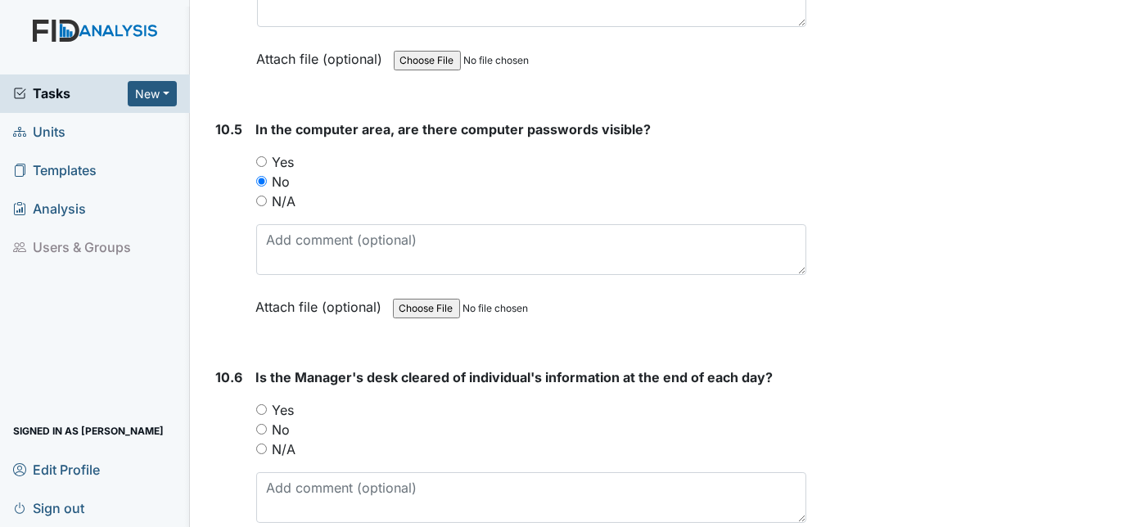
scroll to position [18976, 0]
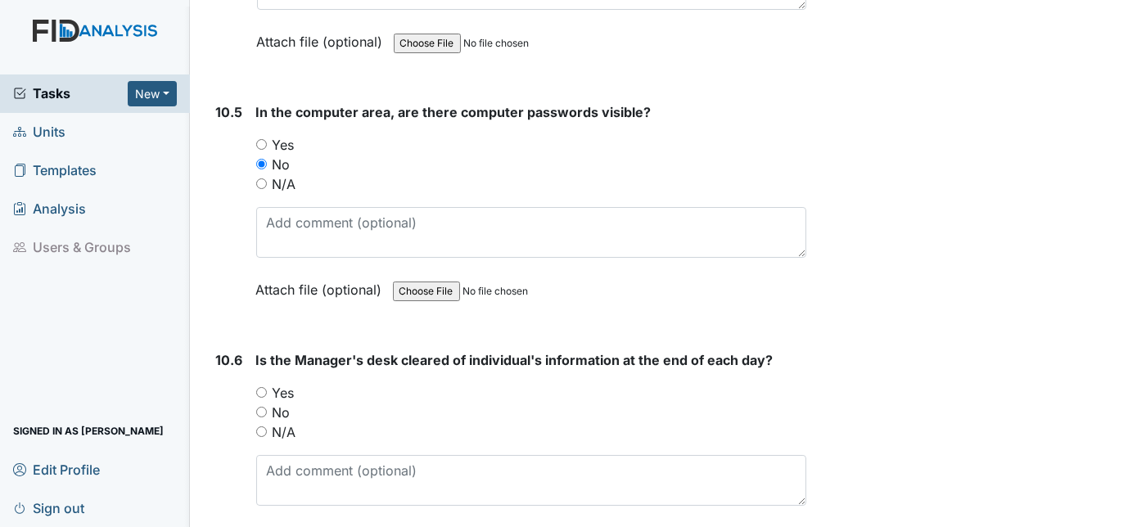
click at [262, 383] on div "Yes" at bounding box center [531, 393] width 551 height 20
click at [262, 387] on input "Yes" at bounding box center [261, 392] width 11 height 11
radio input "true"
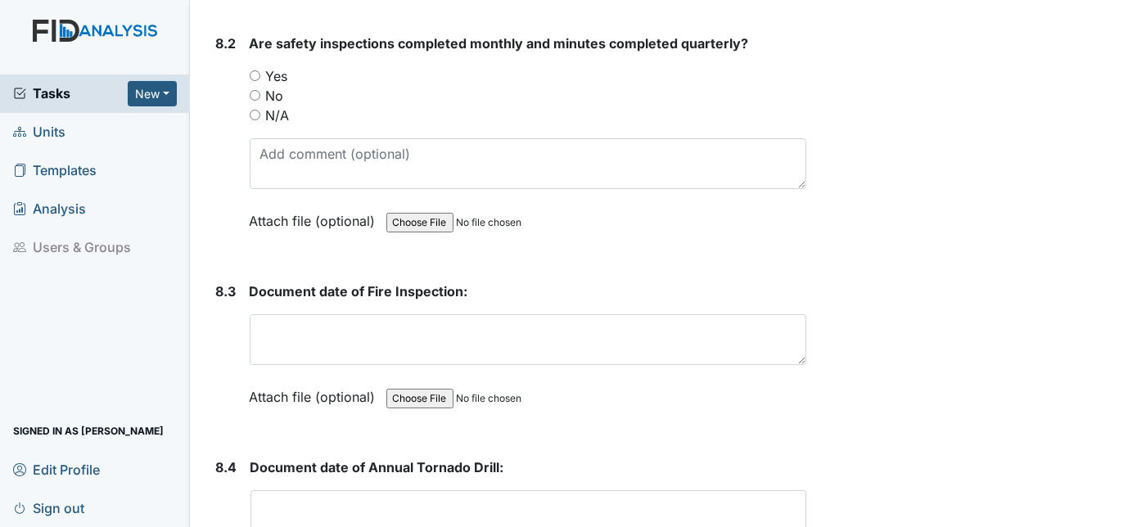
scroll to position [14578, 0]
click at [356, 377] on label "Attach file (optional)" at bounding box center [316, 391] width 133 height 29
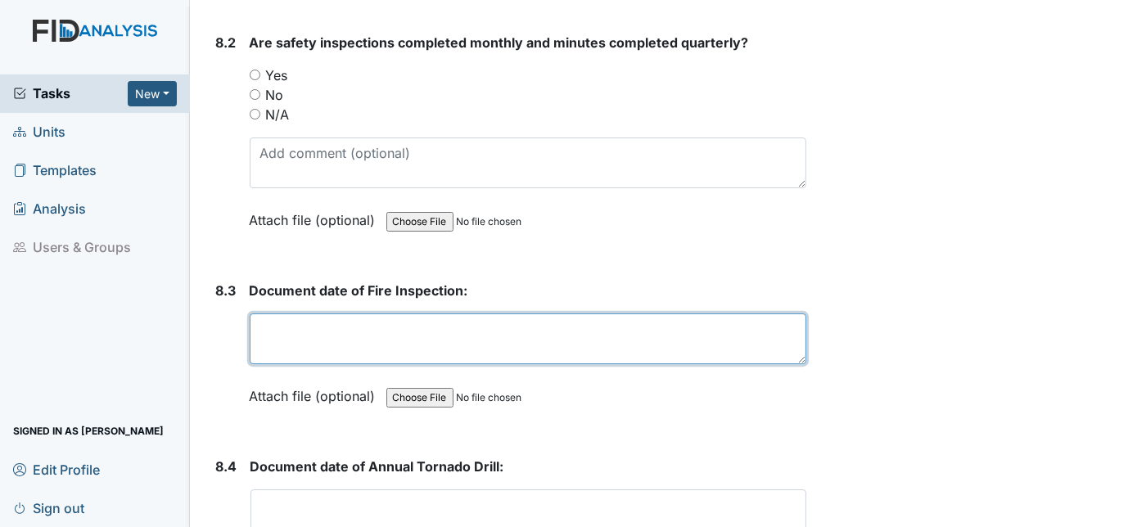
click at [295, 314] on textarea at bounding box center [528, 339] width 557 height 51
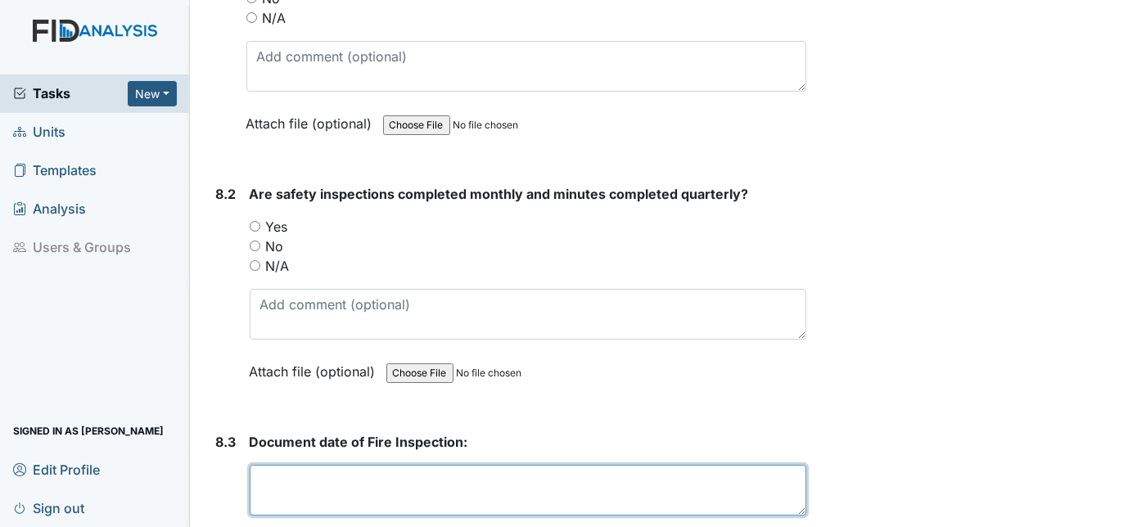
scroll to position [14427, 0]
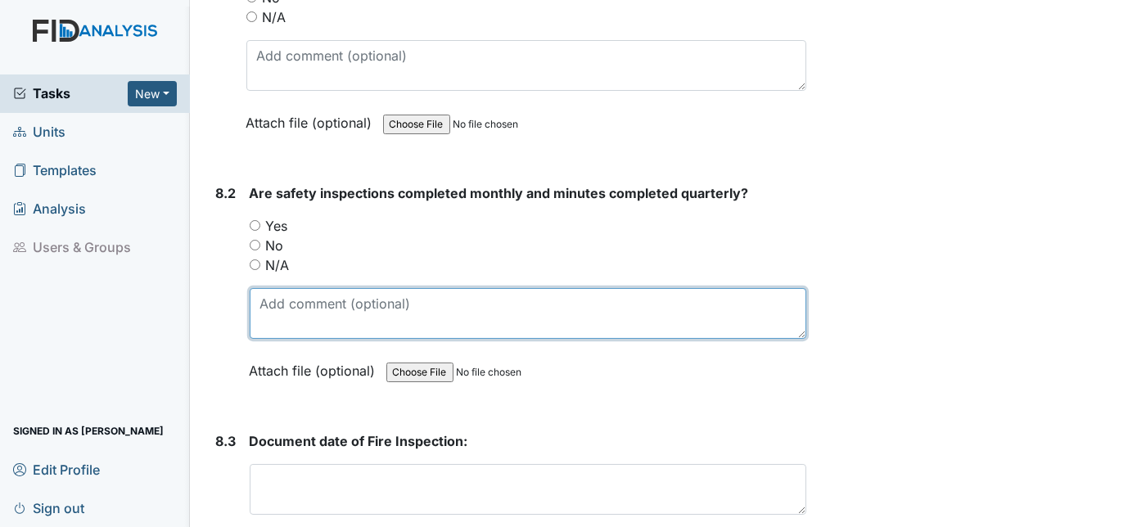
drag, startPoint x: 344, startPoint y: 205, endPoint x: 344, endPoint y: 214, distance: 9.0
click at [344, 288] on textarea at bounding box center [528, 313] width 557 height 51
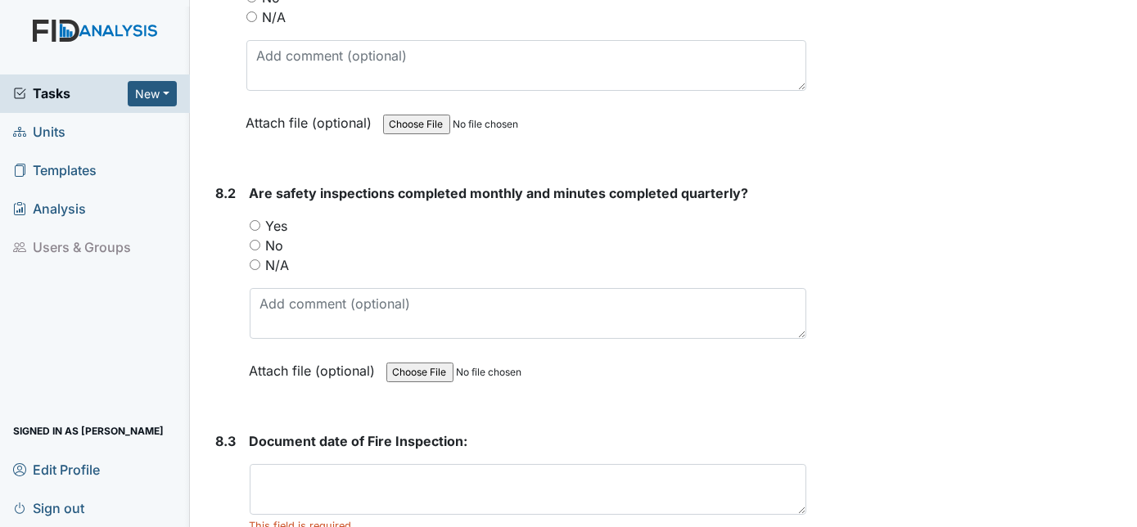
click at [258, 220] on input "Yes" at bounding box center [255, 225] width 11 height 11
radio input "true"
click at [257, 220] on input "Yes" at bounding box center [255, 225] width 11 height 11
radio input "true"
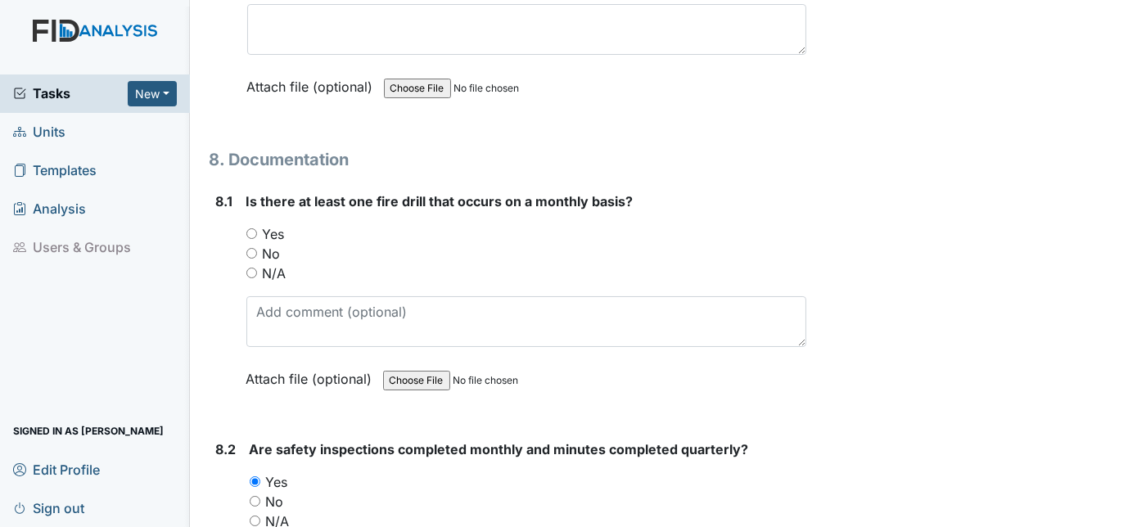
scroll to position [14166, 0]
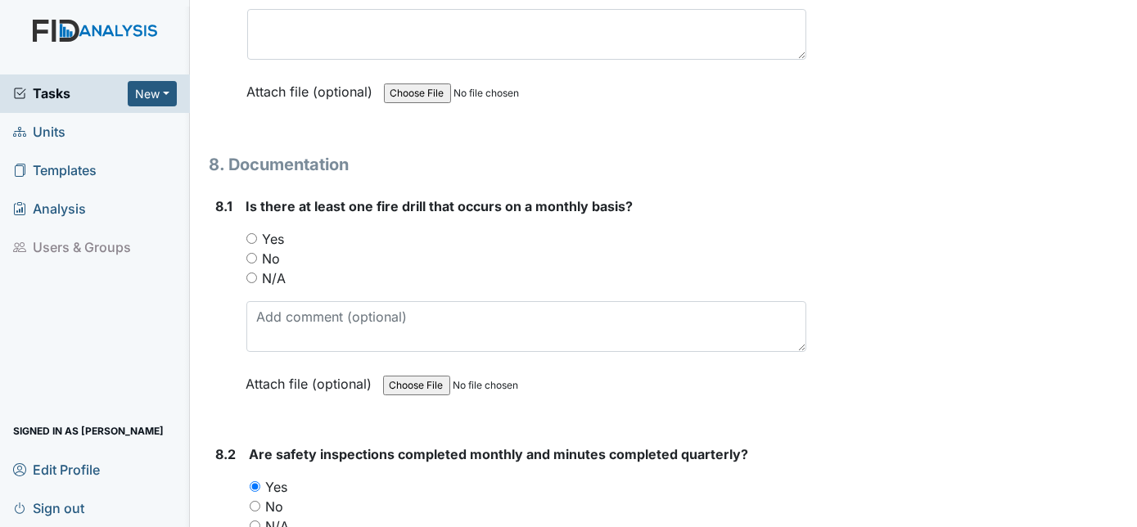
click at [251, 233] on input "Yes" at bounding box center [251, 238] width 11 height 11
radio input "true"
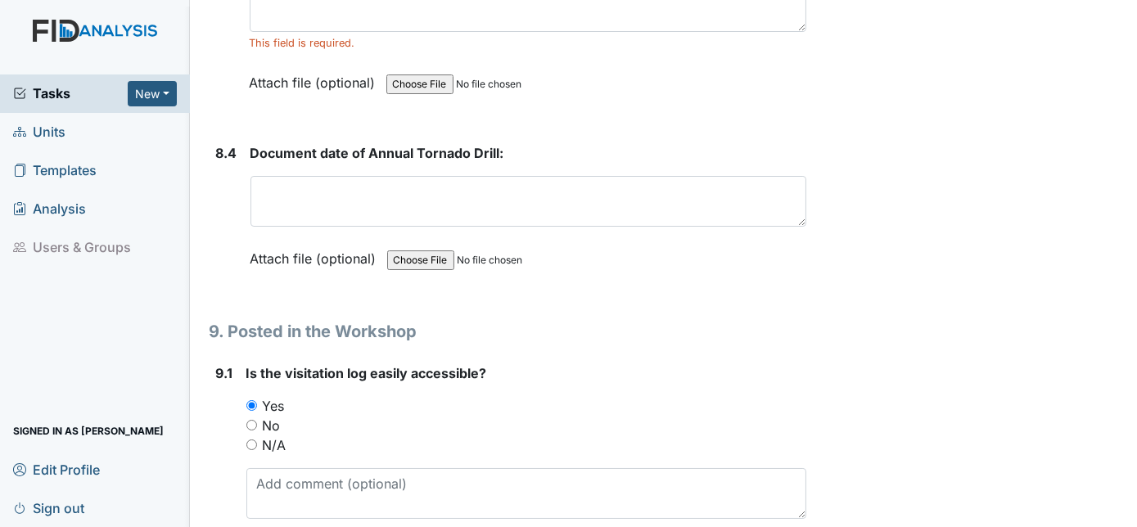
scroll to position [14612, 0]
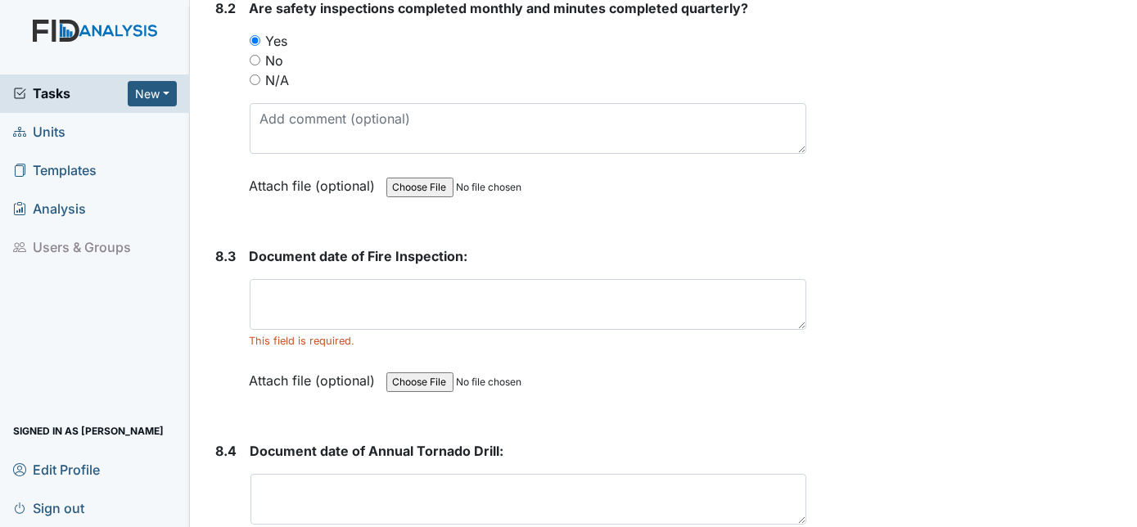
click at [282, 441] on div "Document date of Annual Tornado Drill: This field is required. Attach file (opt…" at bounding box center [528, 509] width 557 height 137
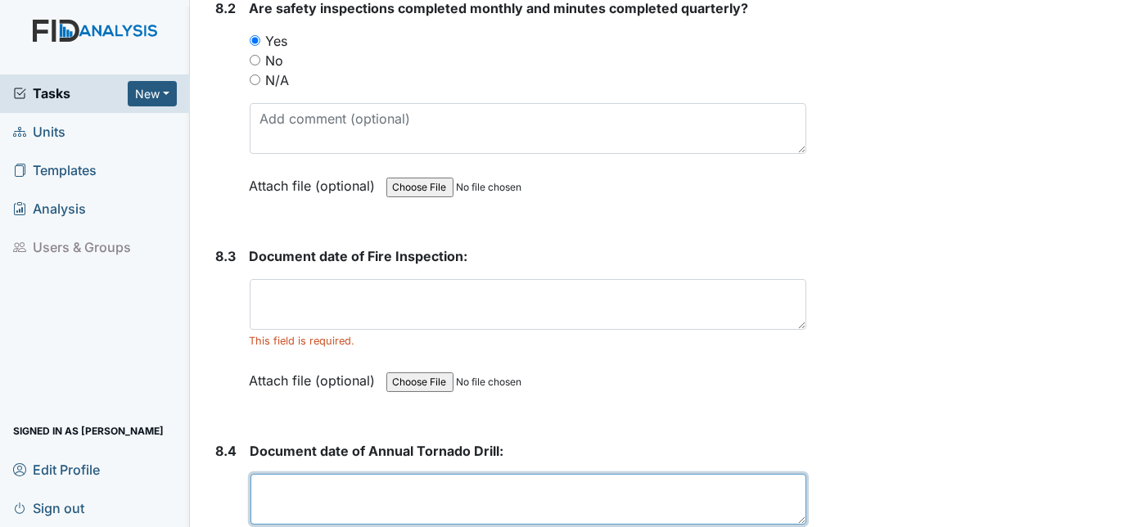
click at [264, 474] on textarea at bounding box center [528, 499] width 557 height 51
type textarea "3/20/25"
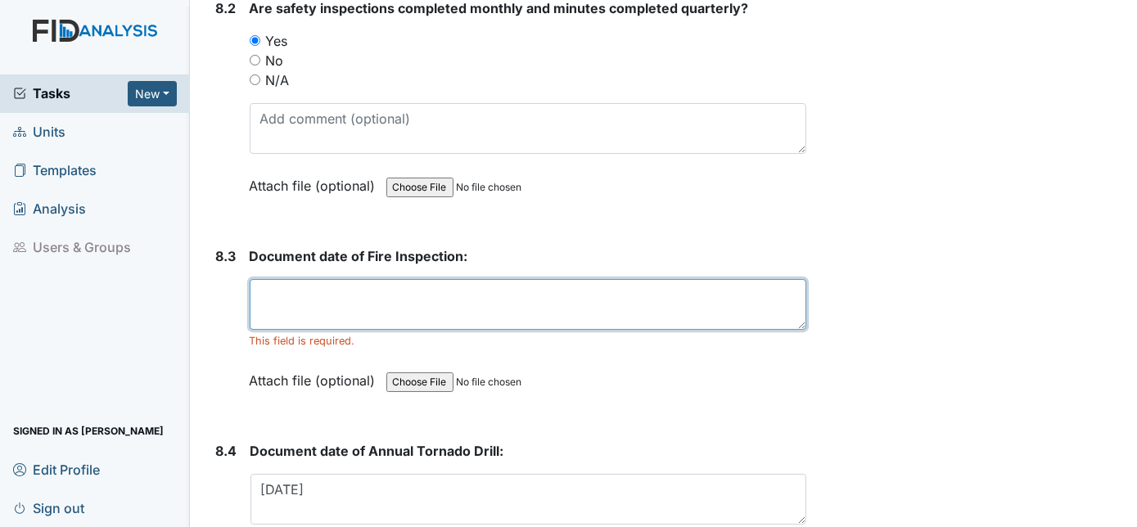
click at [299, 279] on textarea at bounding box center [528, 304] width 557 height 51
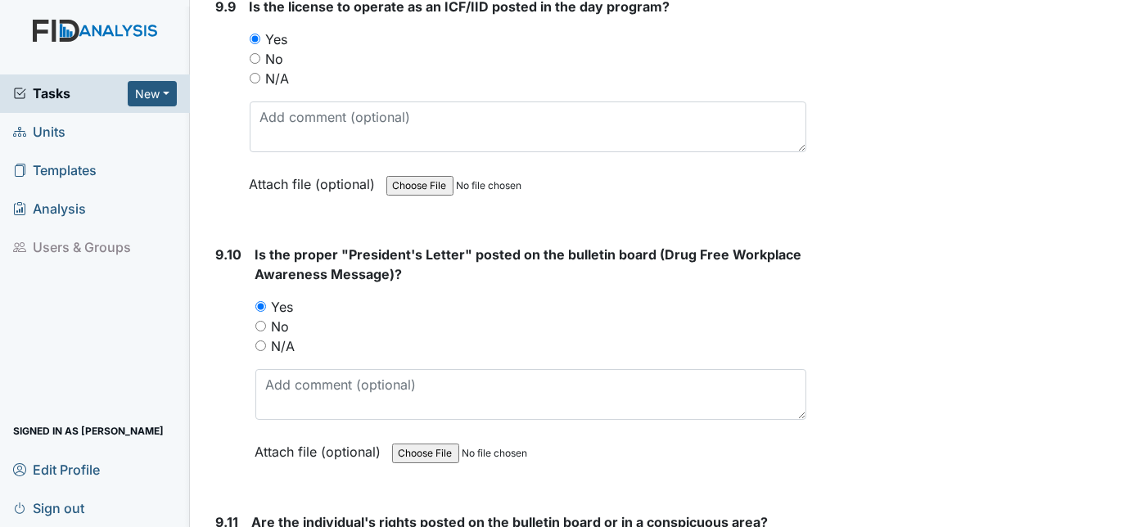
scroll to position [18995, 0]
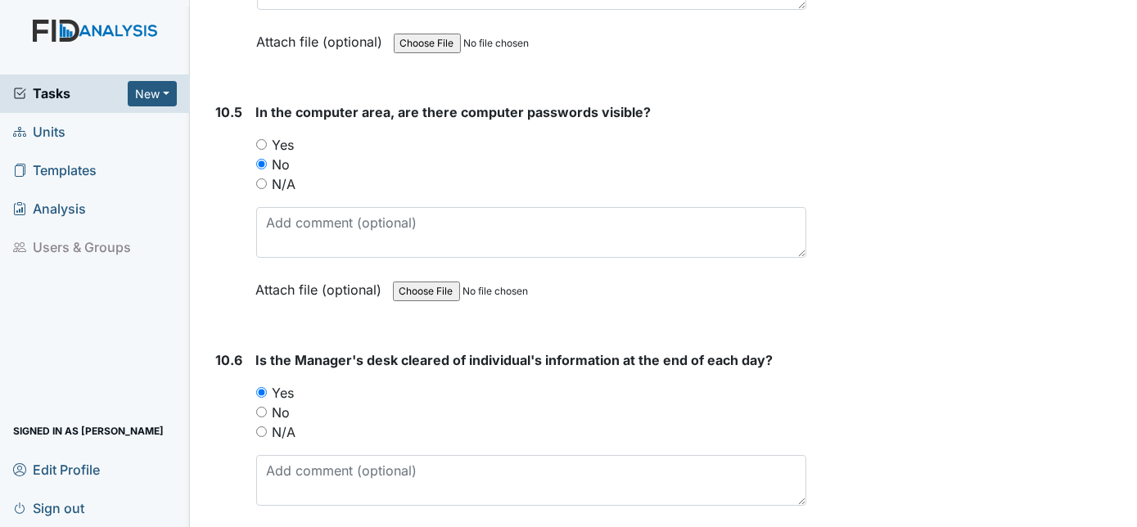
type textarea "12/13/2024"
